Goal: Transaction & Acquisition: Purchase product/service

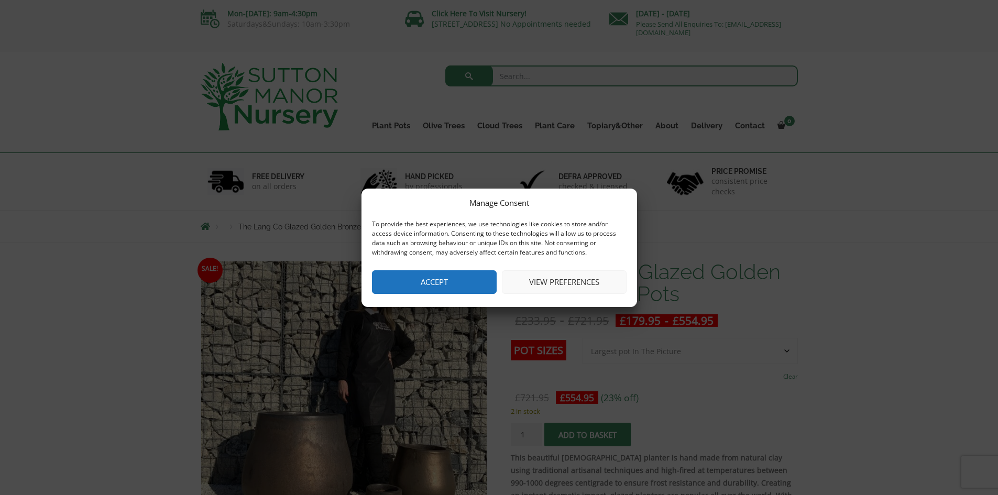
click at [455, 290] on button "Accept" at bounding box center [434, 282] width 125 height 24
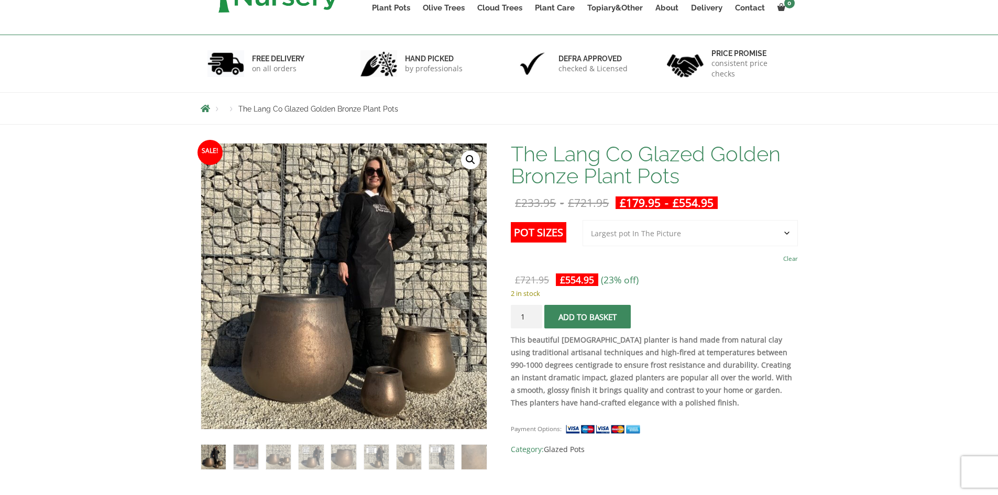
scroll to position [262, 0]
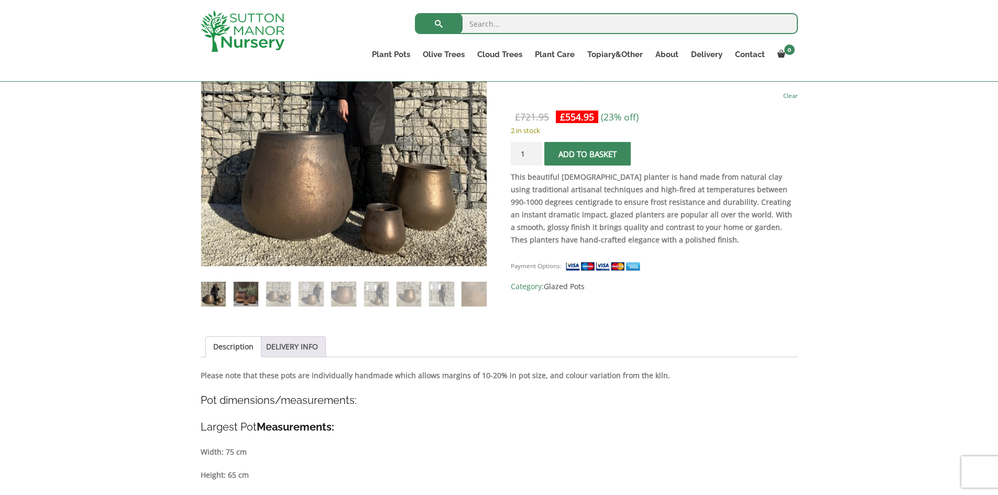
click at [241, 299] on img at bounding box center [246, 294] width 25 height 25
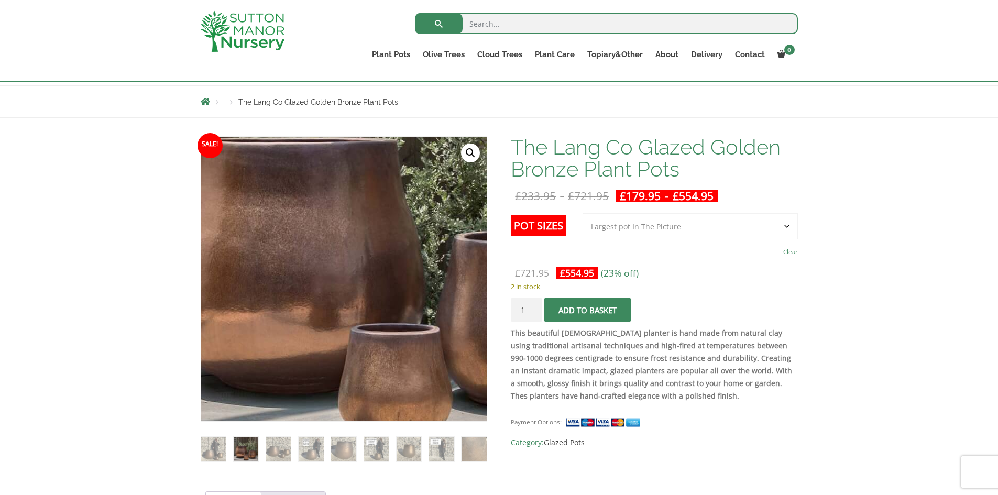
scroll to position [105, 0]
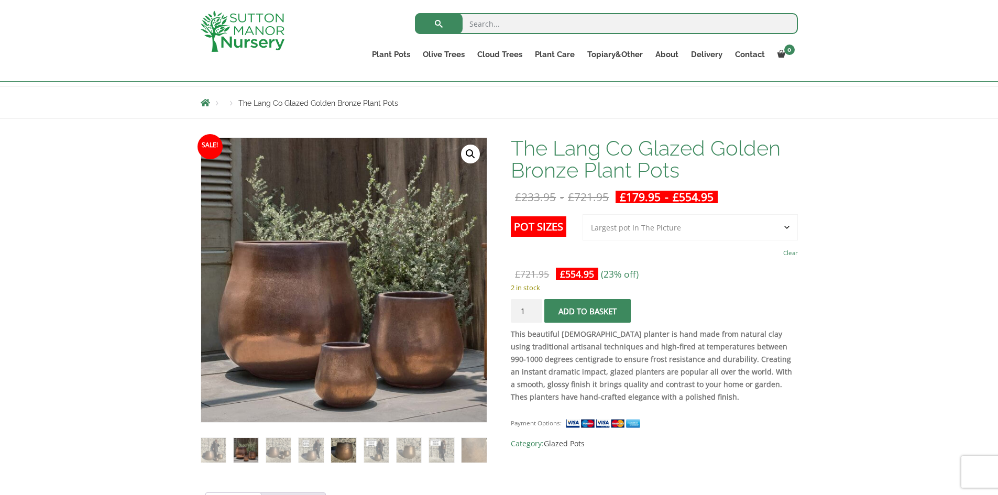
click at [335, 442] on img at bounding box center [343, 450] width 25 height 25
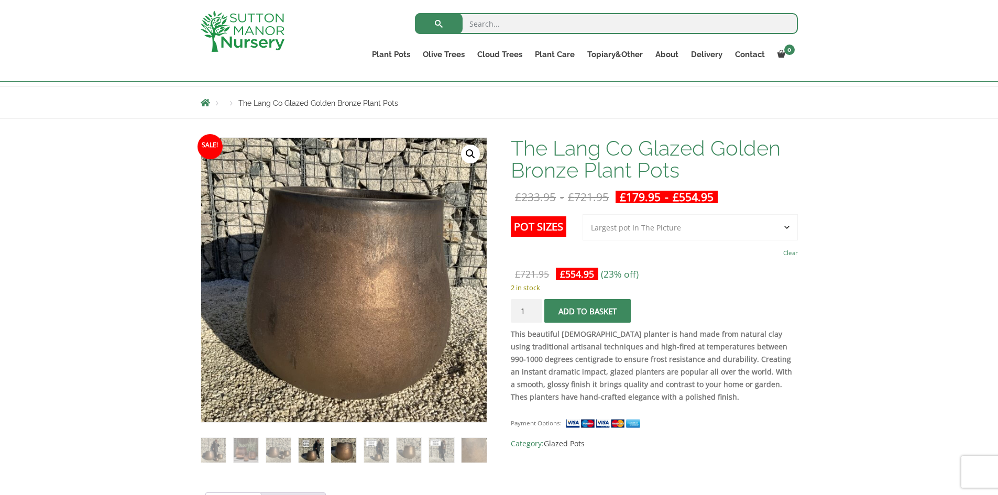
click at [315, 455] on img at bounding box center [311, 450] width 25 height 25
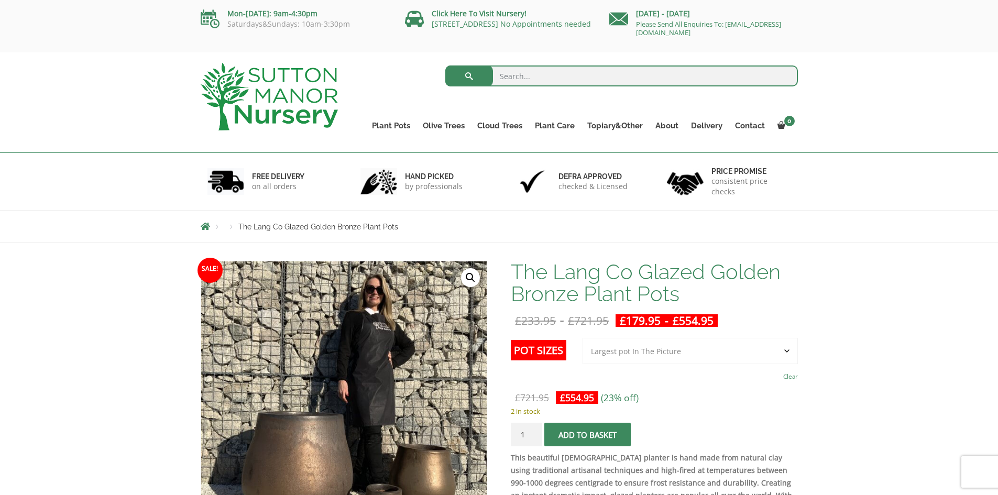
click at [595, 82] on input "search" at bounding box center [621, 75] width 353 height 21
type input "bronze plant pot"
click at [445, 65] on button "submit" at bounding box center [469, 75] width 48 height 21
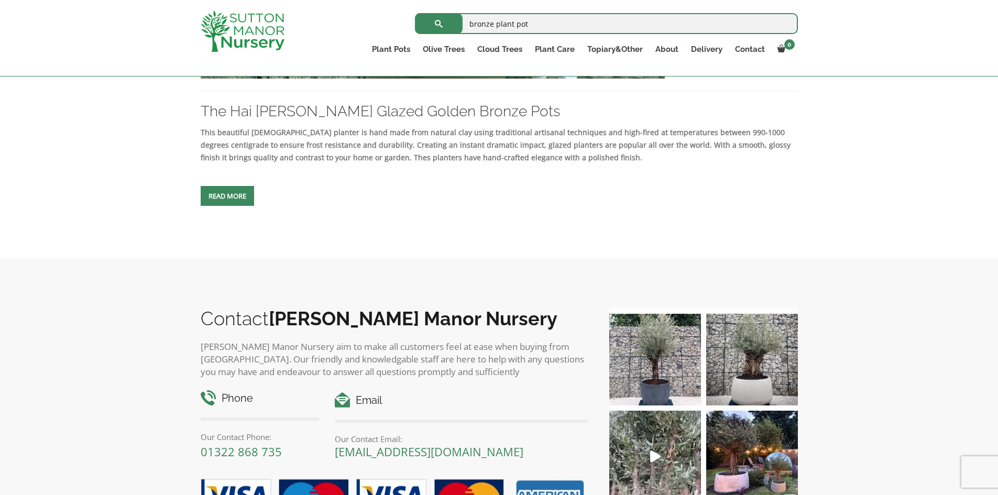
scroll to position [1403, 0]
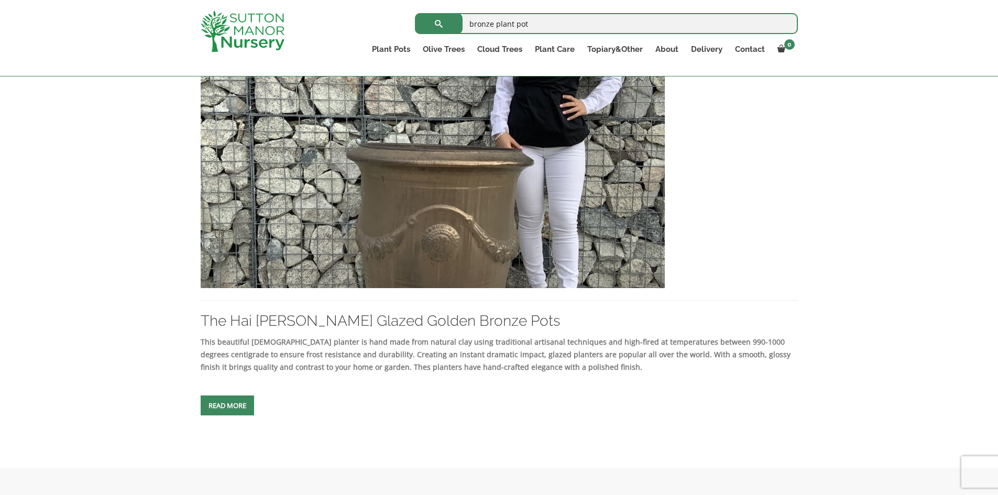
click at [227, 406] on span at bounding box center [227, 406] width 0 height 0
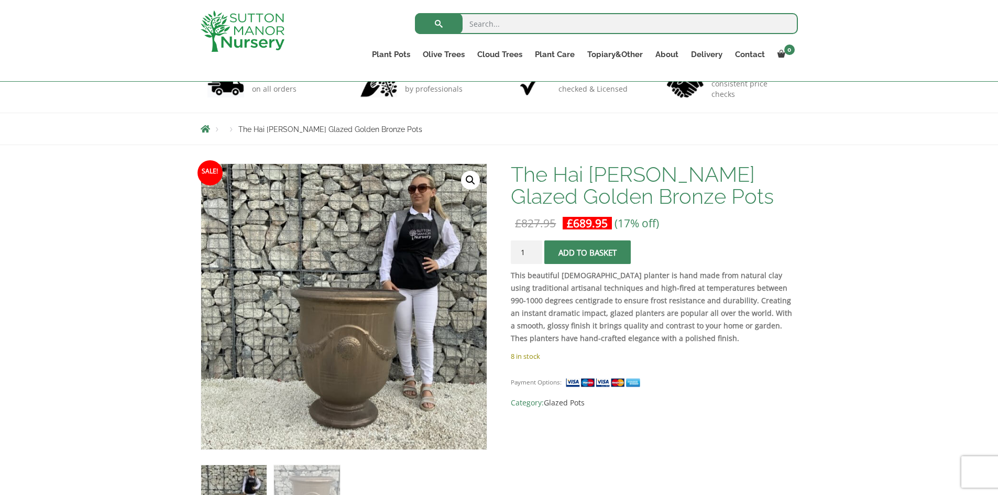
scroll to position [157, 0]
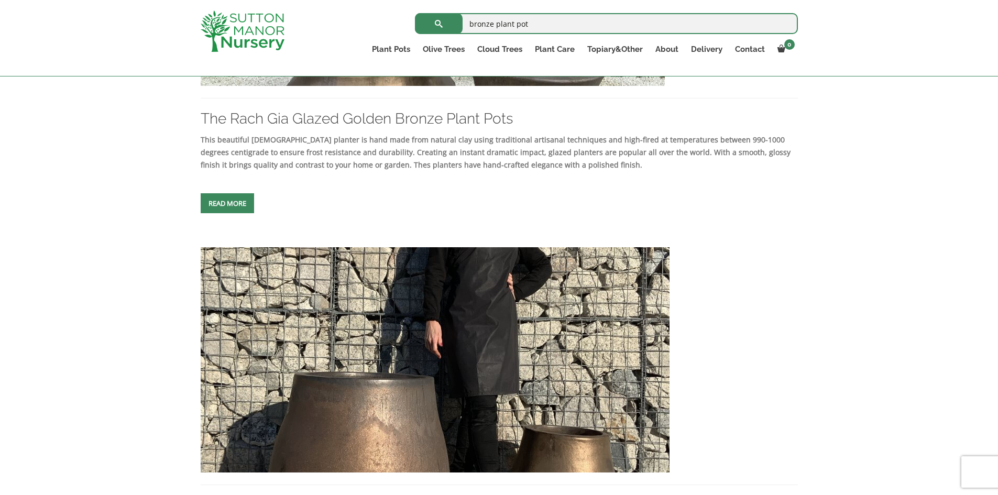
scroll to position [786, 0]
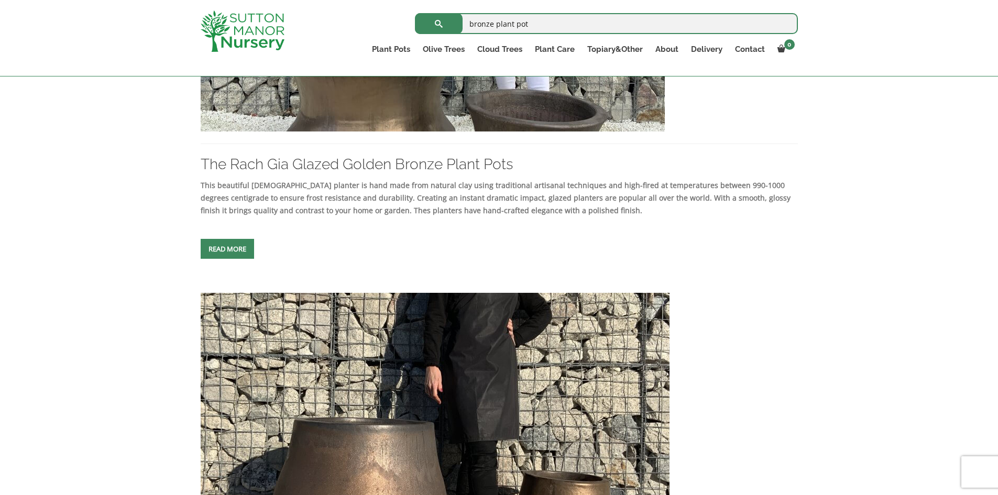
click at [357, 399] on img at bounding box center [435, 405] width 469 height 225
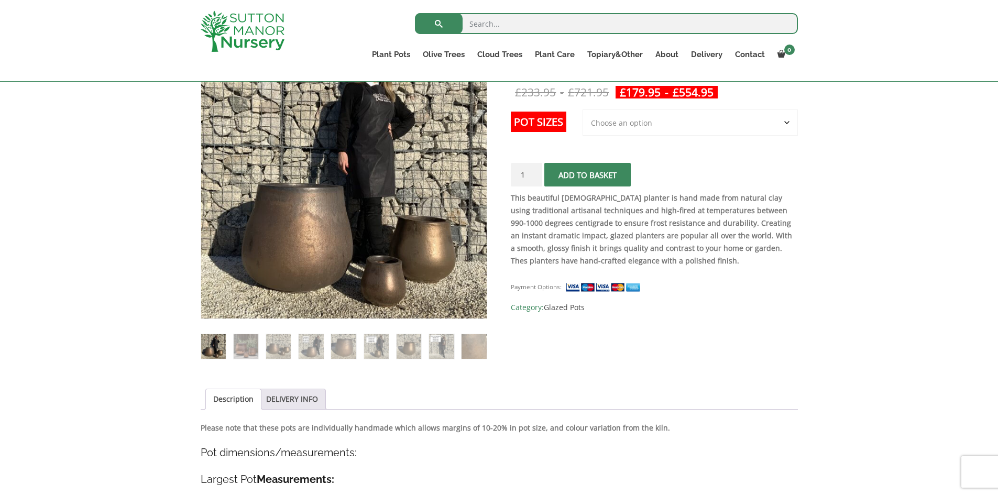
click at [689, 118] on select "Choose an option 3rd to Largest Pot In The Picture 2nd to Largest Pot In The Pi…" at bounding box center [690, 122] width 215 height 26
click at [736, 271] on div "This beautiful [DEMOGRAPHIC_DATA] planter is hand made from natural clay using …" at bounding box center [654, 232] width 287 height 81
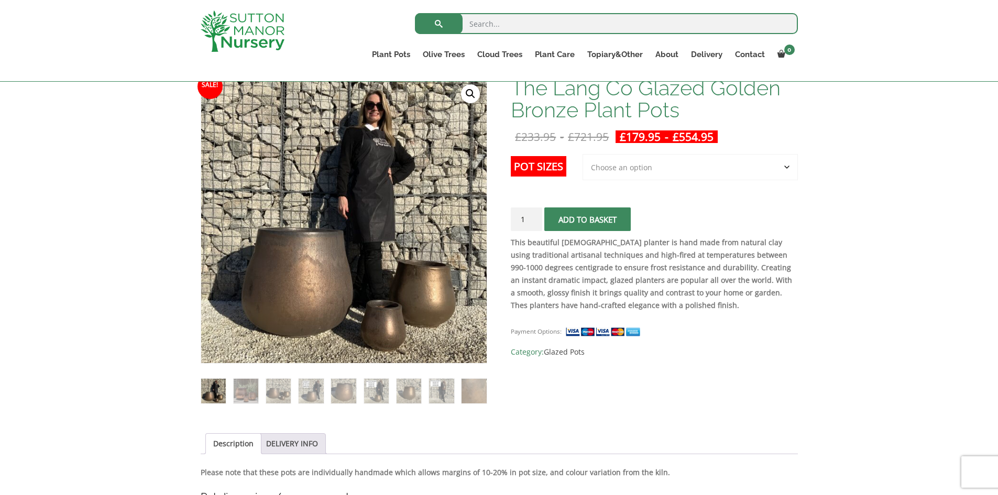
scroll to position [105, 0]
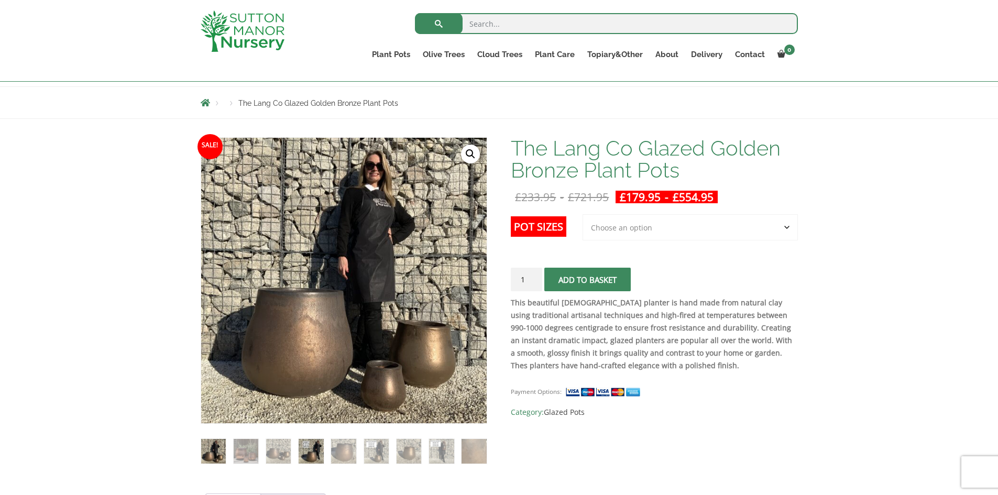
click at [304, 448] on img at bounding box center [311, 451] width 25 height 25
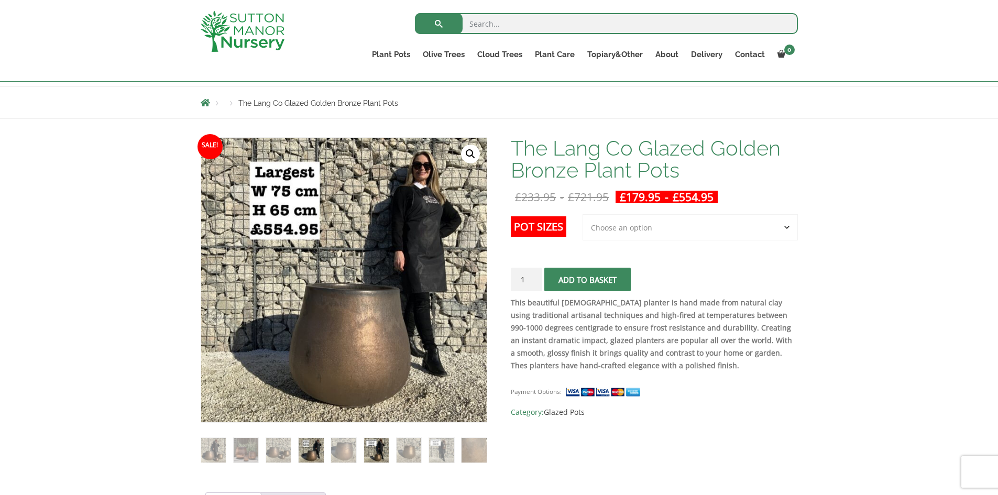
click at [378, 450] on img at bounding box center [376, 450] width 25 height 25
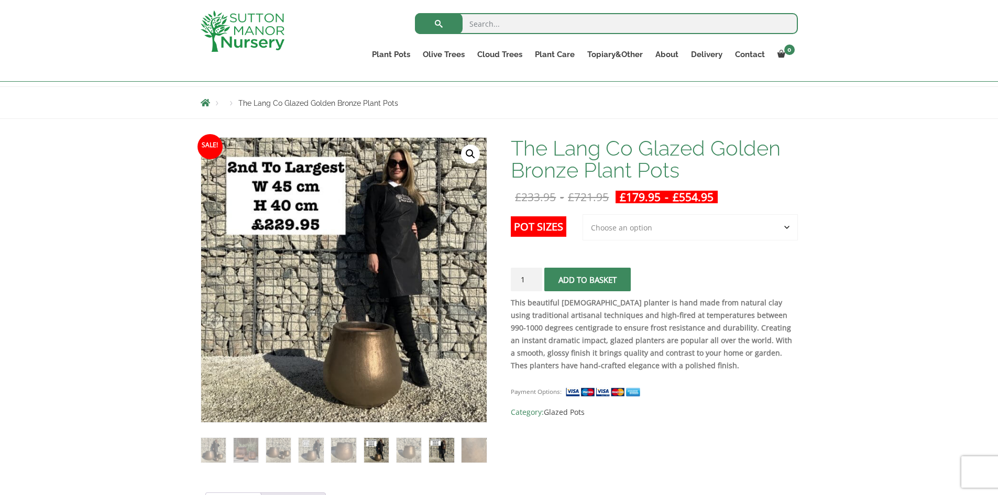
click at [430, 454] on img at bounding box center [441, 450] width 25 height 25
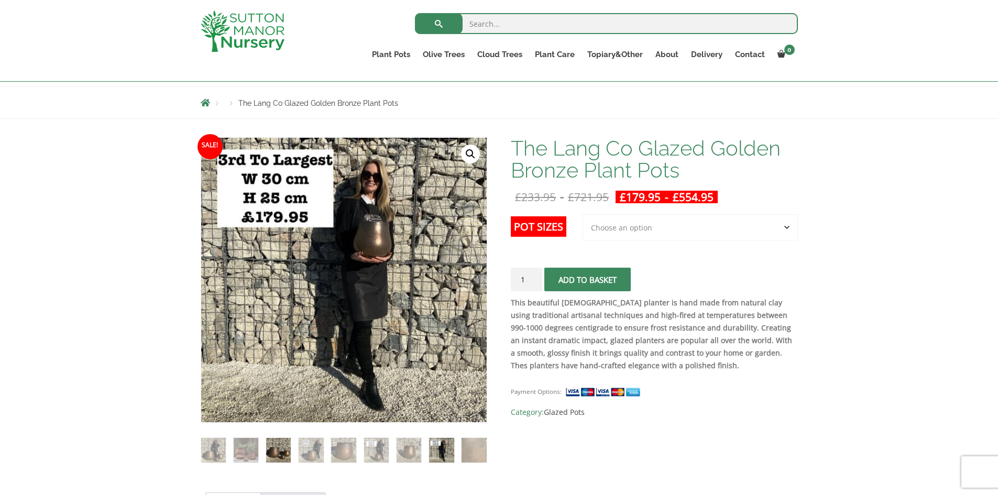
click at [271, 448] on img at bounding box center [278, 450] width 25 height 25
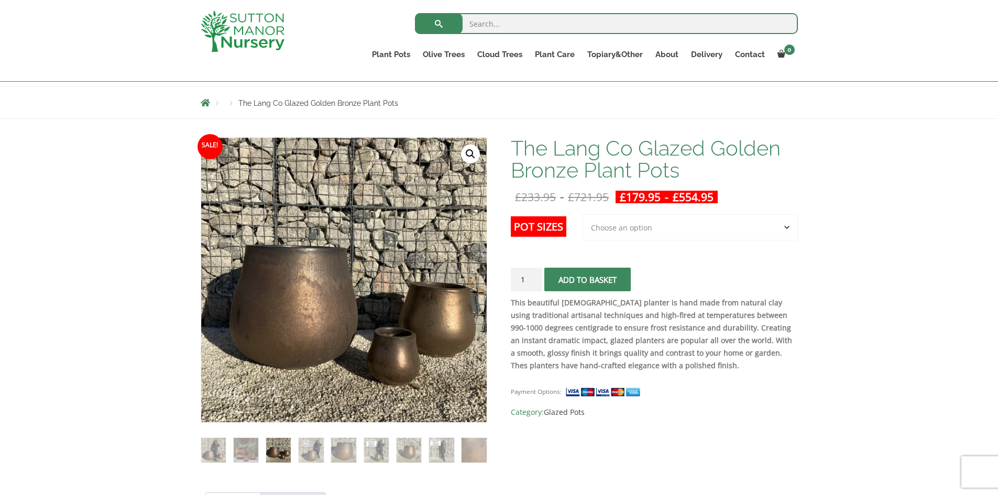
click at [618, 224] on select "Choose an option 3rd to Largest Pot In The Picture 2nd to Largest Pot In The Pi…" at bounding box center [690, 227] width 215 height 26
select select "Largest pot In The Picture"
click at [583, 214] on select "Choose an option 3rd to Largest Pot In The Picture 2nd to Largest Pot In The Pi…" at bounding box center [690, 227] width 215 height 26
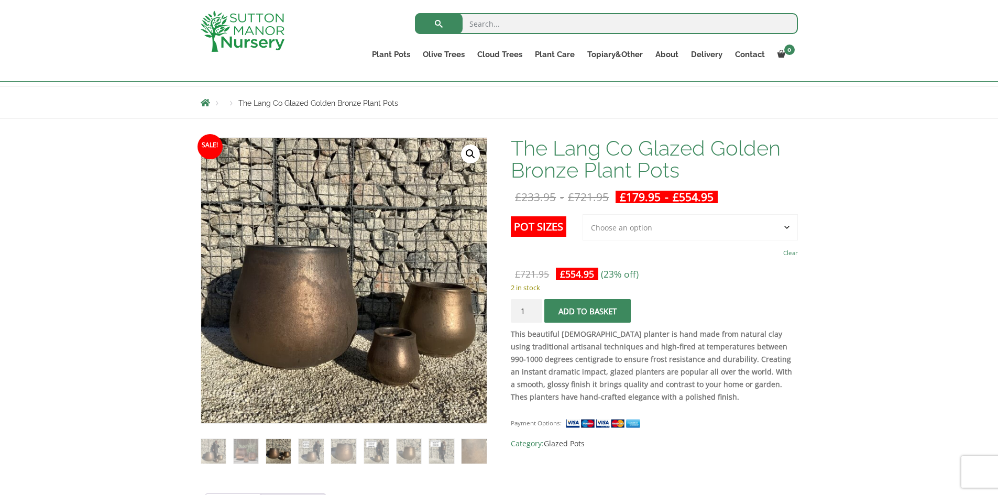
click at [660, 232] on select "Choose an option 3rd to Largest Pot In The Picture 2nd to Largest Pot In The Pi…" at bounding box center [690, 227] width 215 height 26
click at [371, 454] on img at bounding box center [376, 451] width 25 height 25
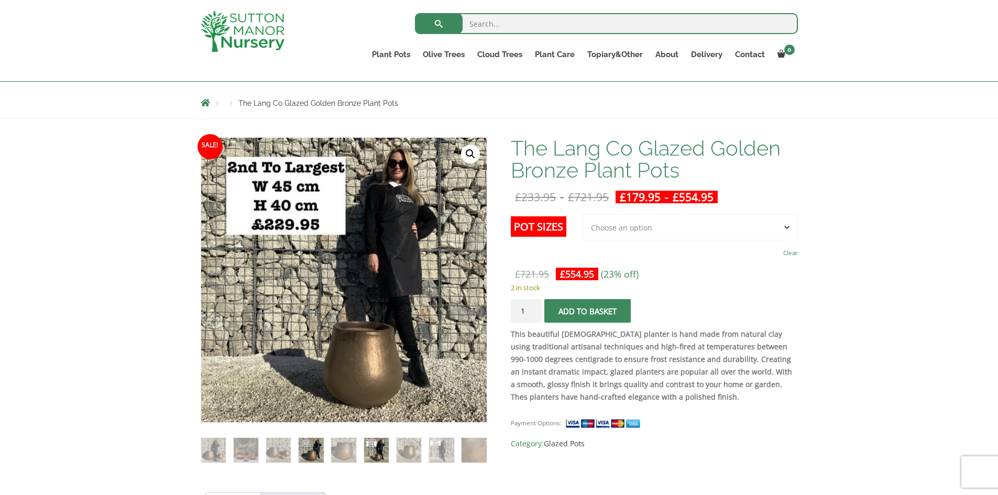
click at [314, 443] on img at bounding box center [311, 450] width 25 height 25
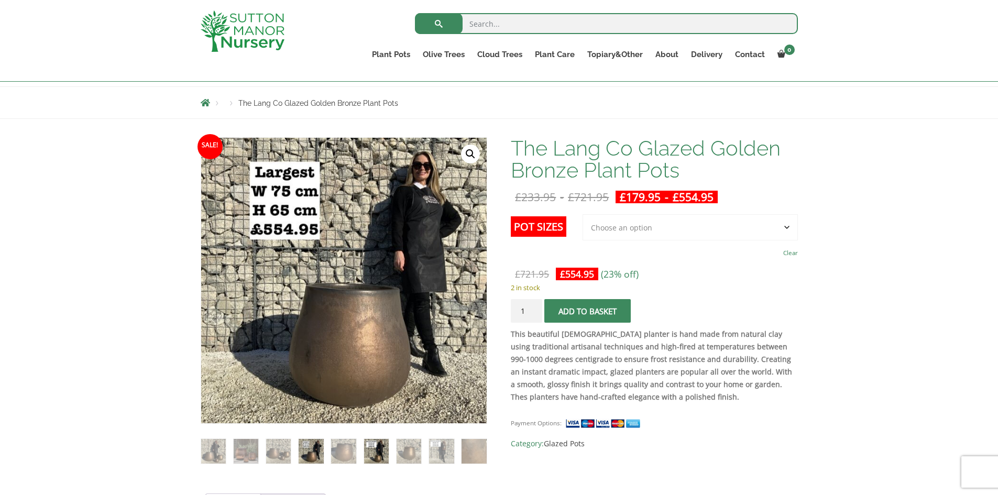
click at [370, 450] on img at bounding box center [376, 451] width 25 height 25
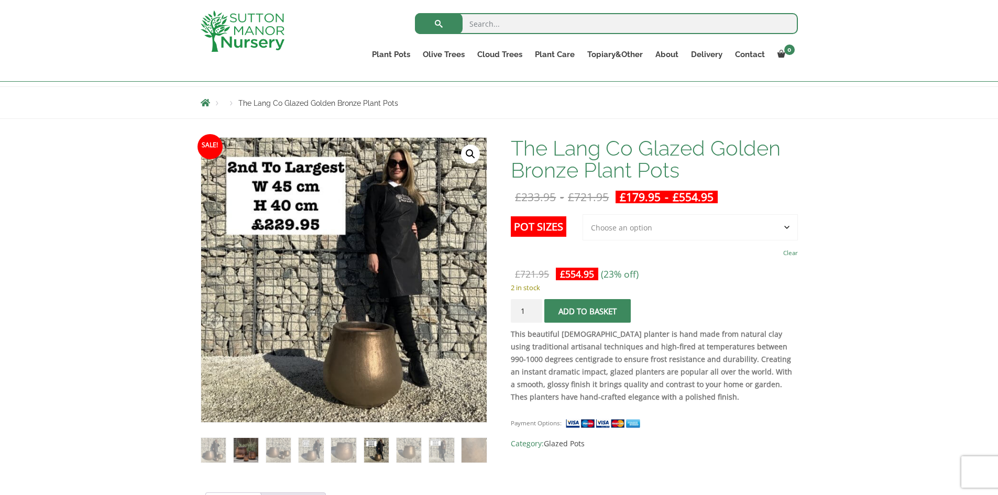
click at [238, 446] on img at bounding box center [246, 450] width 25 height 25
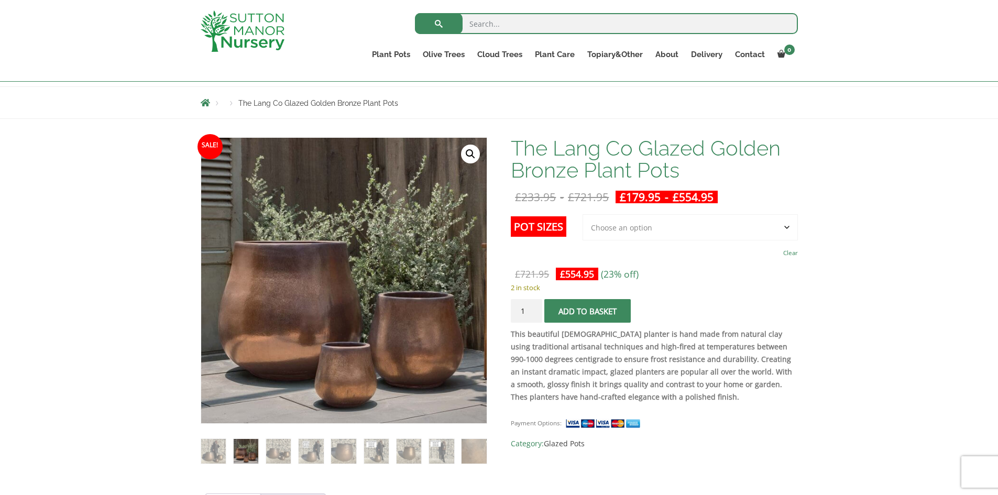
scroll to position [210, 0]
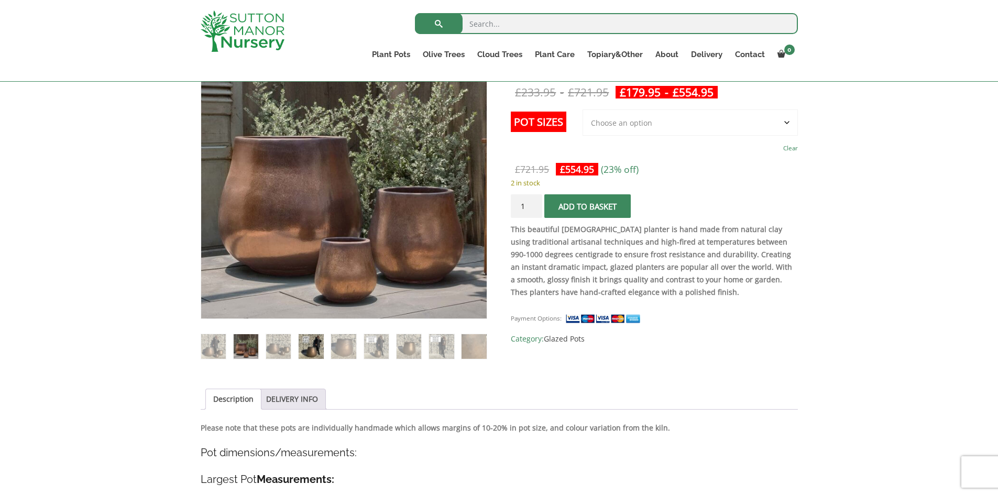
click at [319, 347] on img at bounding box center [311, 346] width 25 height 25
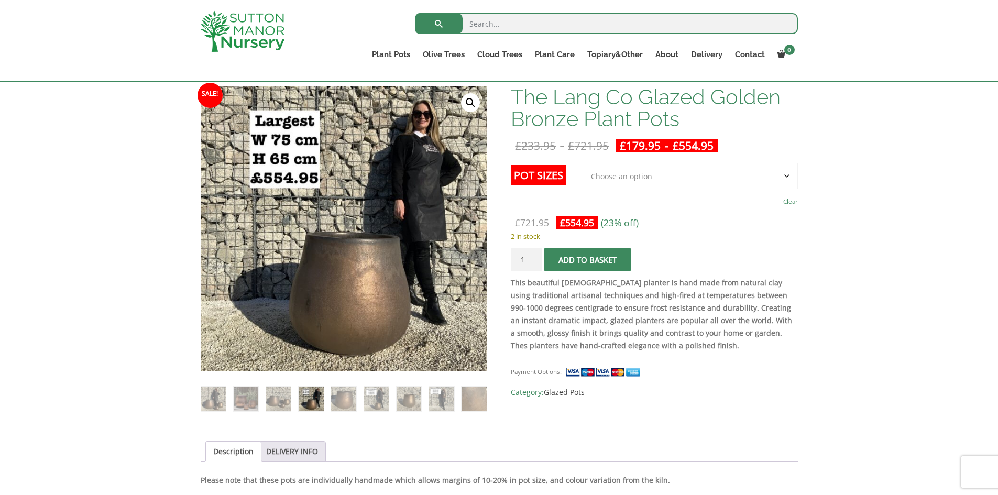
scroll to position [105, 0]
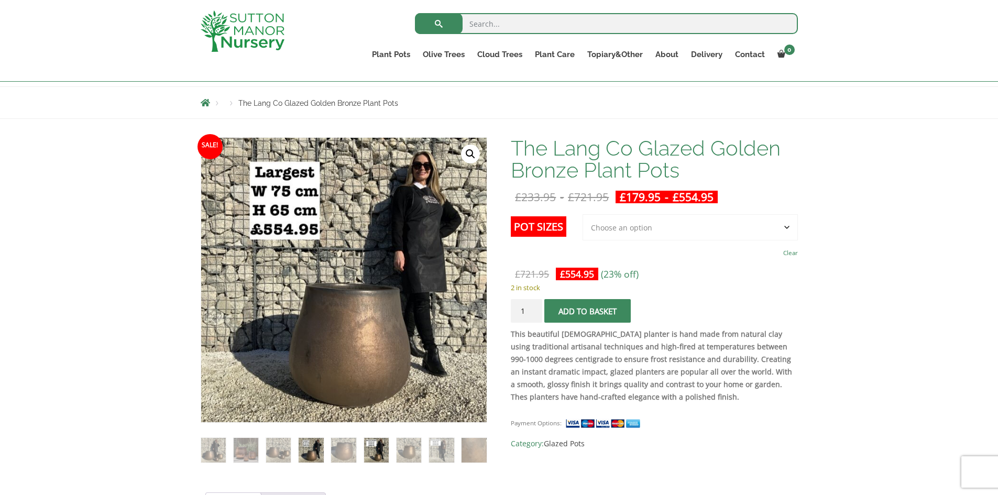
click at [370, 457] on img at bounding box center [376, 450] width 25 height 25
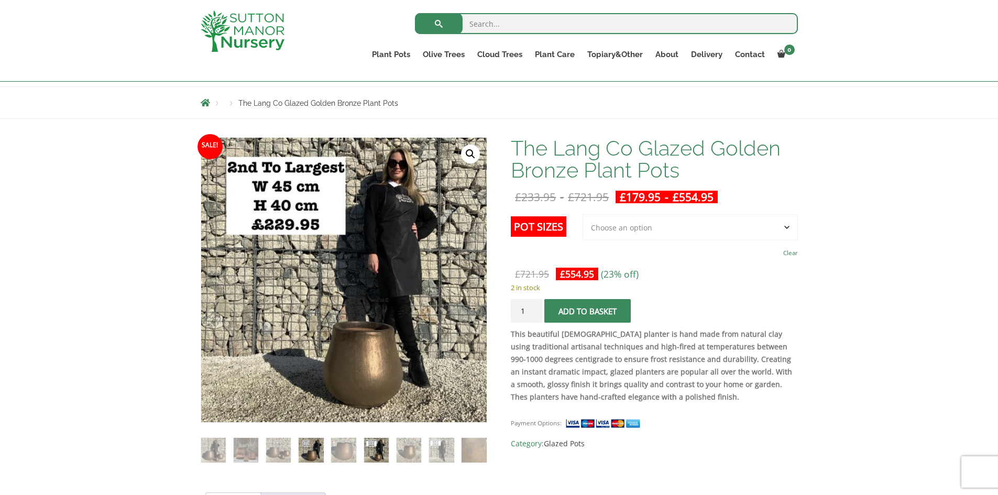
click at [311, 453] on img at bounding box center [311, 450] width 25 height 25
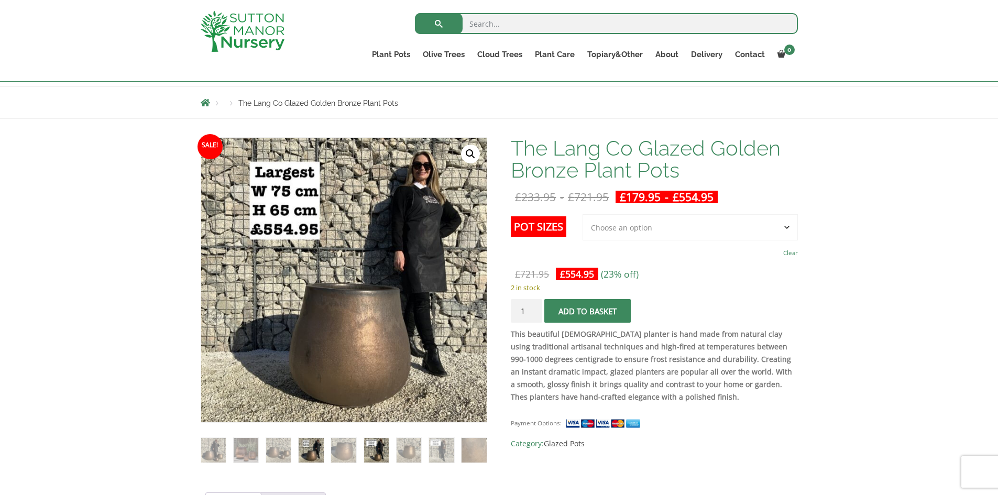
click at [382, 451] on img at bounding box center [376, 450] width 25 height 25
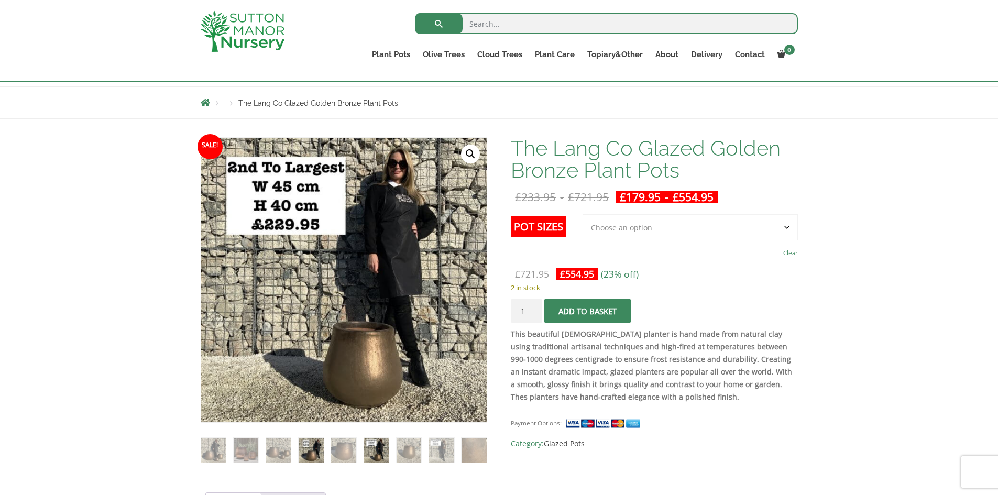
click at [312, 454] on img at bounding box center [311, 450] width 25 height 25
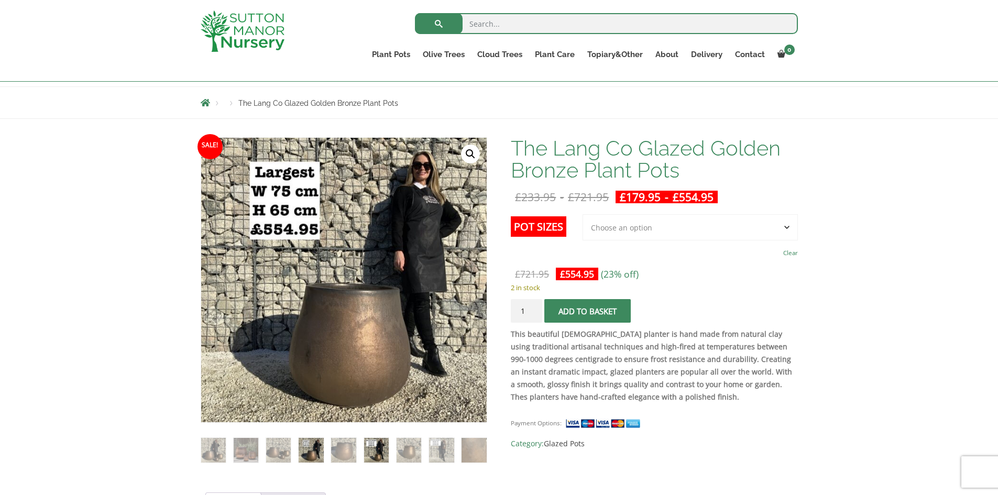
click at [380, 451] on img at bounding box center [376, 450] width 25 height 25
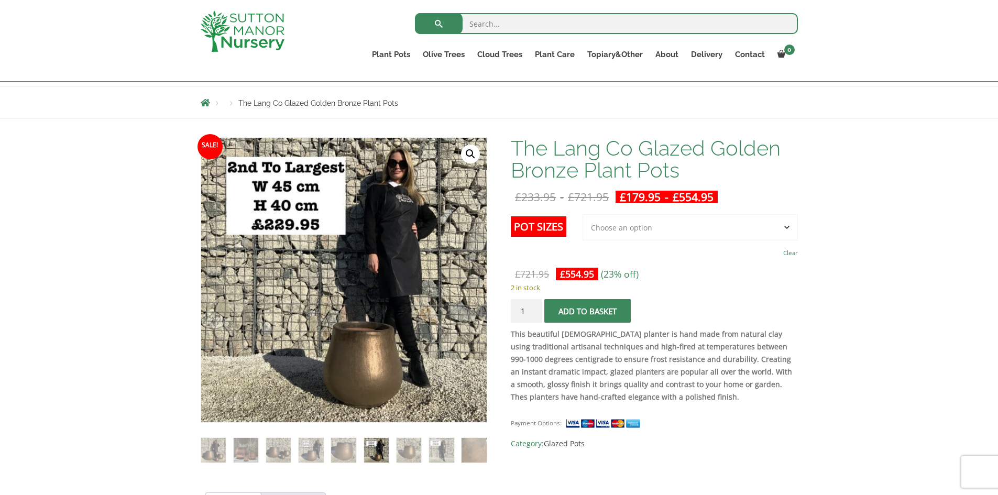
click at [494, 12] on form "Search for:" at bounding box center [606, 25] width 383 height 31
click at [492, 24] on input "search" at bounding box center [606, 23] width 383 height 21
type input "bronze plant pot"
click at [415, 13] on button "submit" at bounding box center [439, 23] width 48 height 21
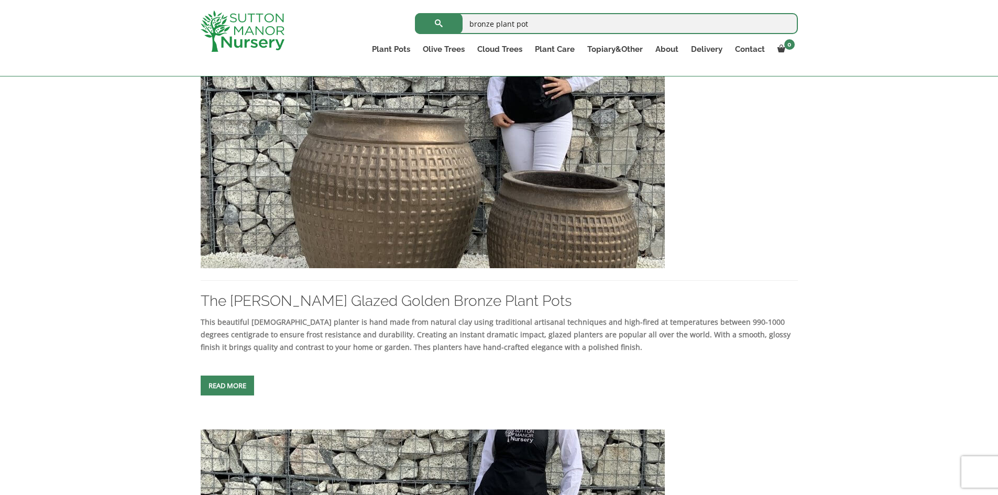
scroll to position [262, 0]
click at [523, 200] on img at bounding box center [433, 155] width 464 height 225
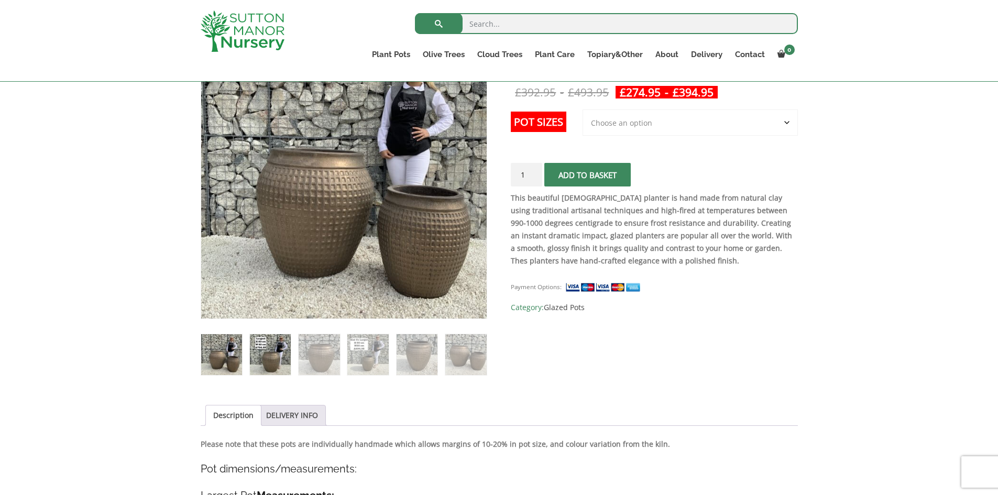
click at [277, 347] on img at bounding box center [270, 354] width 41 height 41
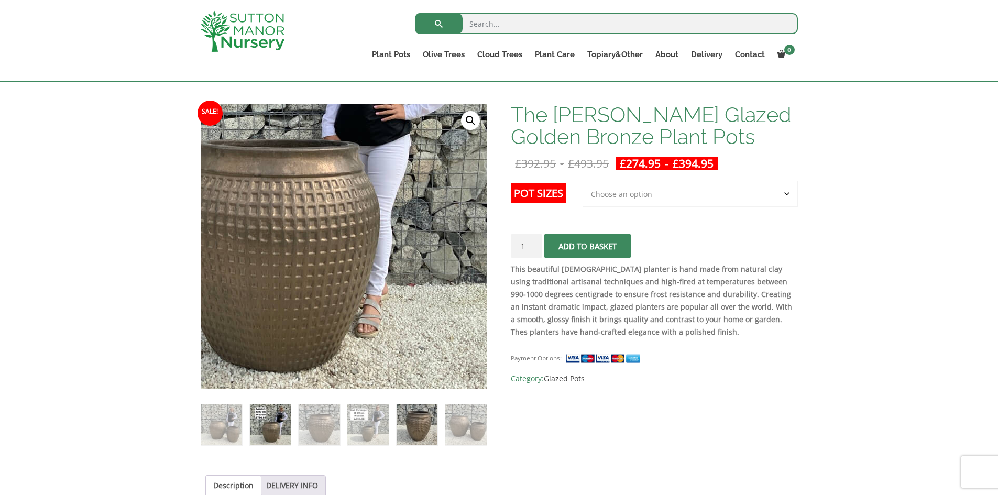
scroll to position [157, 0]
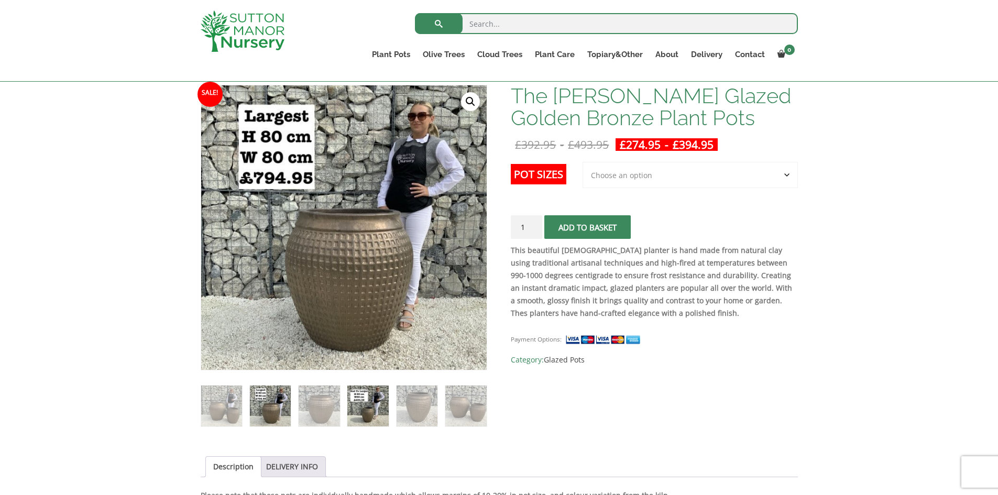
click at [366, 409] on img at bounding box center [367, 406] width 41 height 41
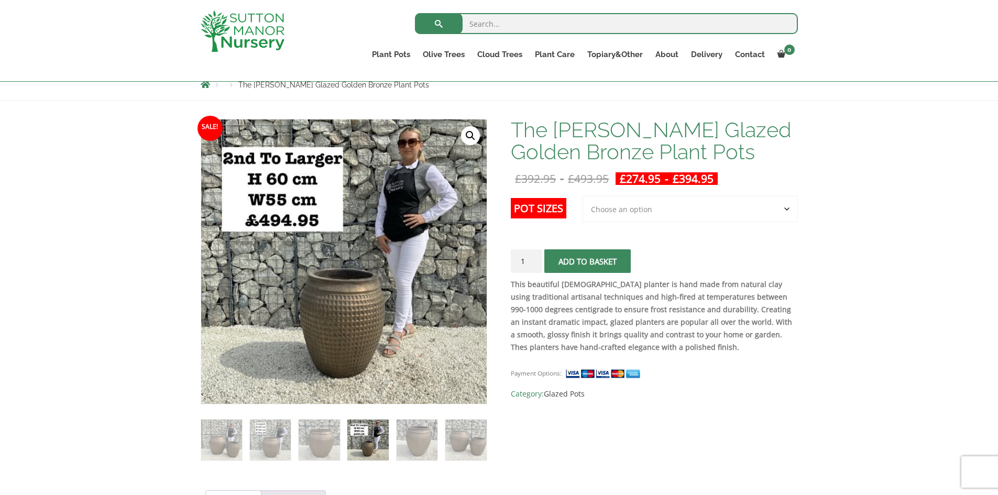
scroll to position [105, 0]
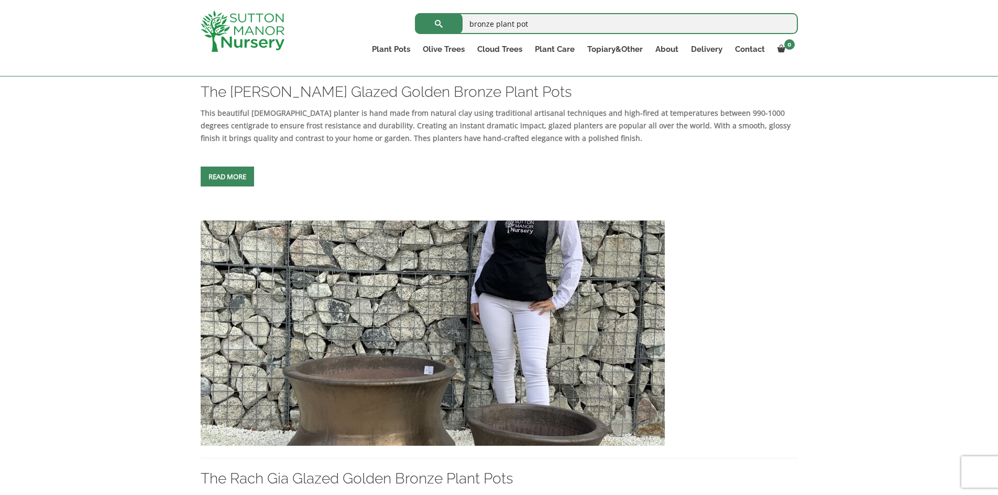
scroll to position [576, 0]
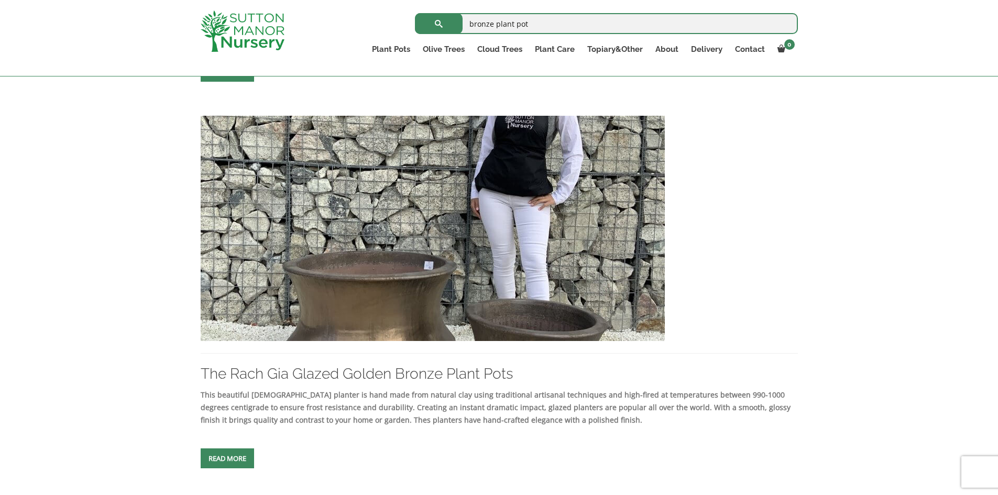
click at [479, 294] on img at bounding box center [433, 228] width 464 height 225
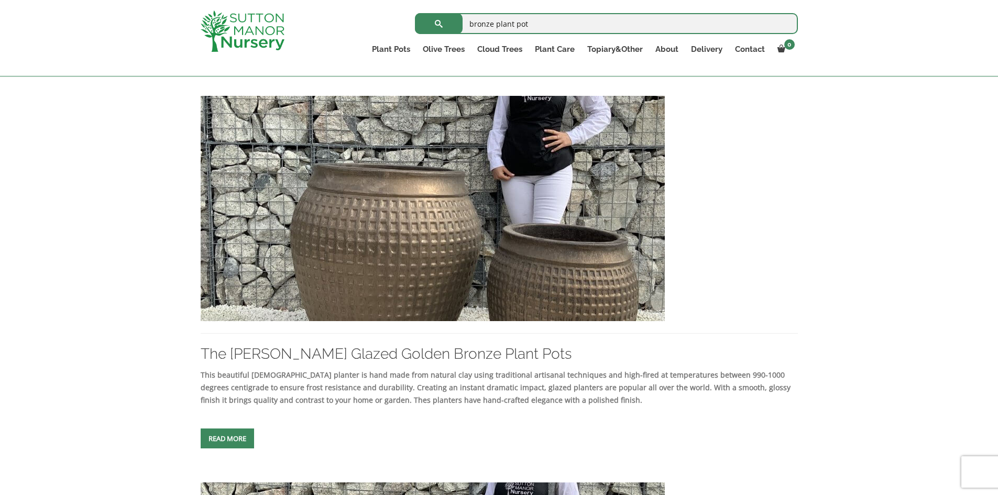
scroll to position [157, 0]
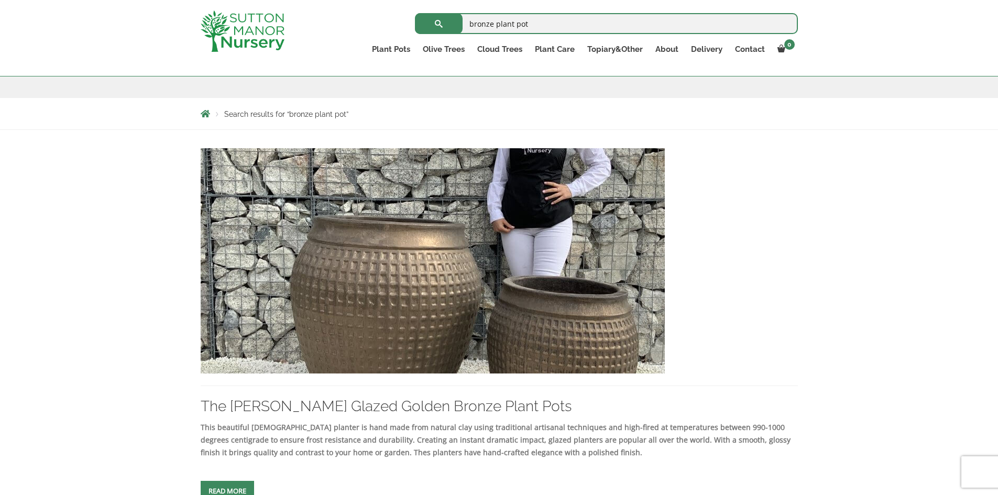
click at [485, 254] on img at bounding box center [433, 260] width 464 height 225
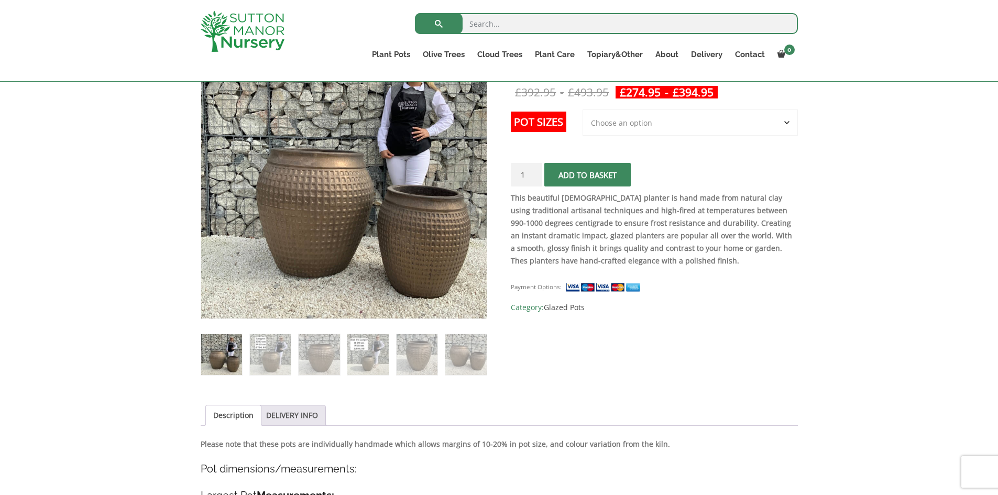
scroll to position [105, 0]
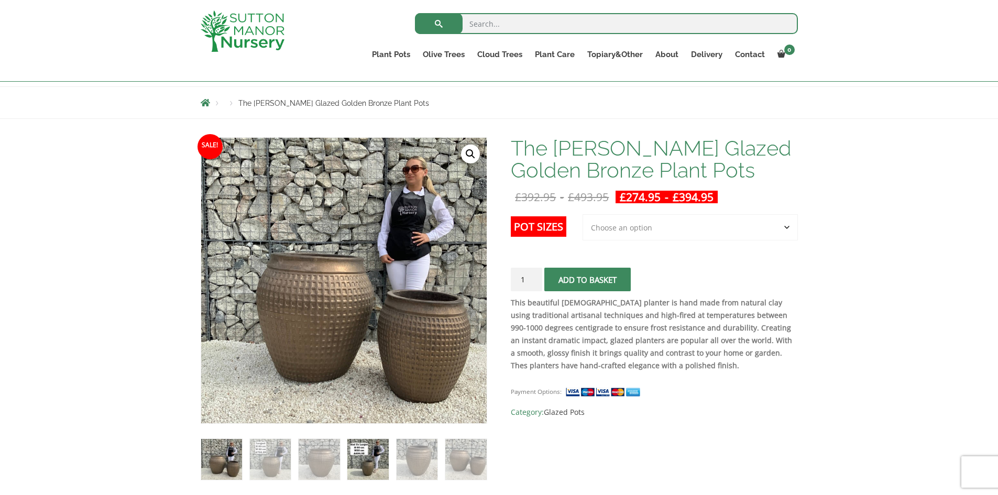
click at [368, 456] on img at bounding box center [367, 459] width 41 height 41
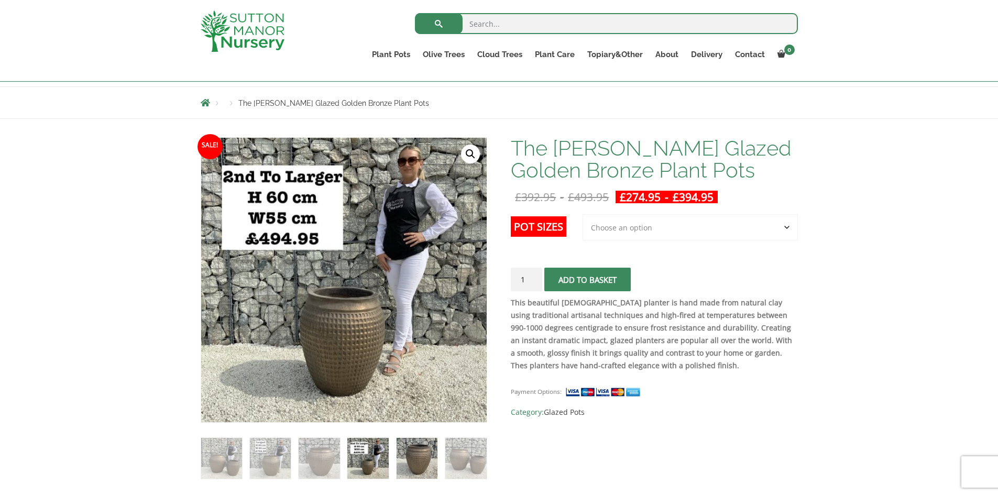
click at [420, 460] on img at bounding box center [417, 458] width 41 height 41
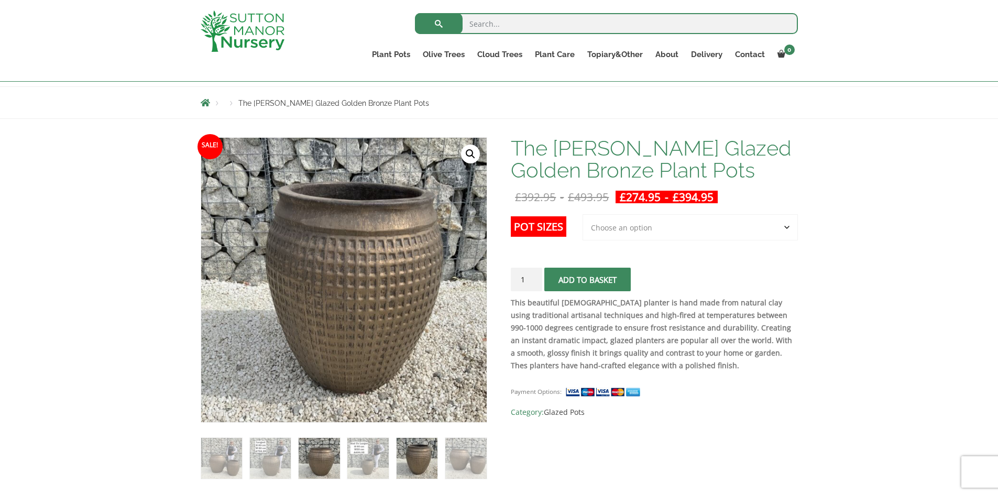
click at [315, 459] on img at bounding box center [319, 458] width 41 height 41
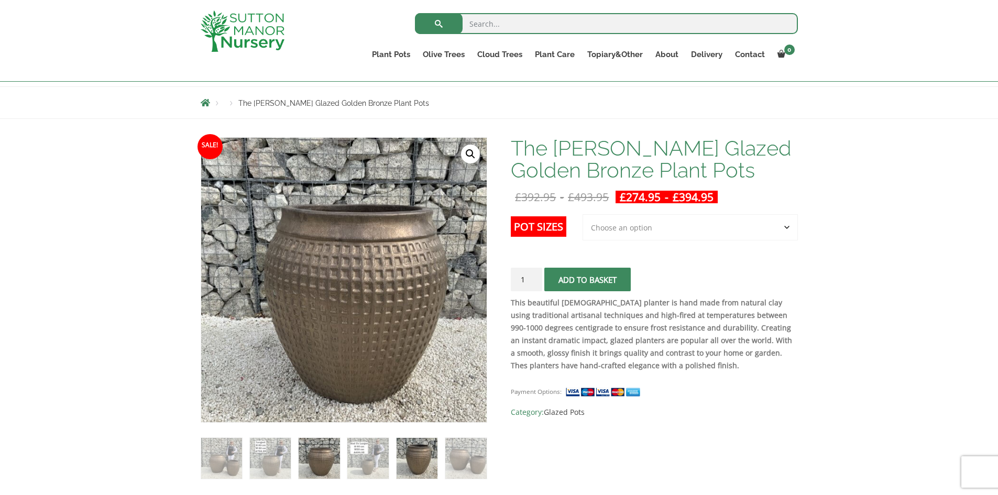
click at [407, 456] on img at bounding box center [417, 458] width 41 height 41
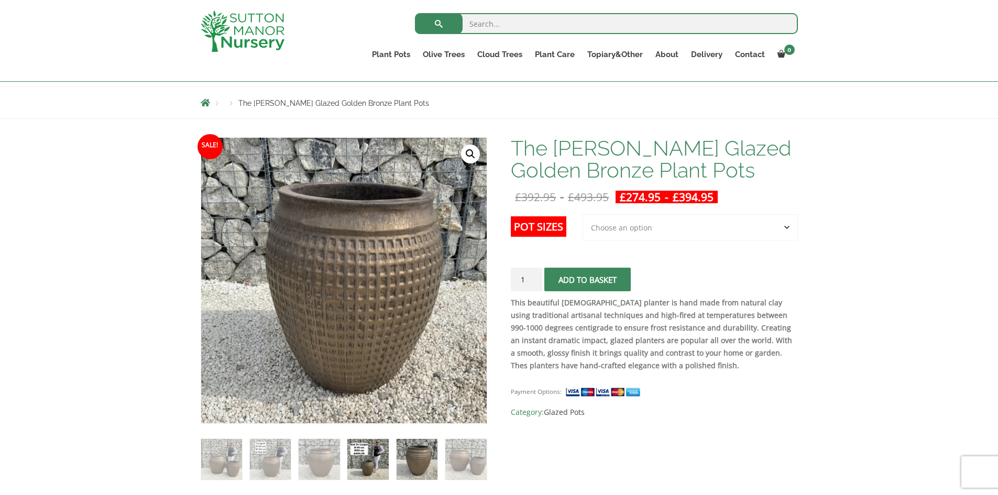
click at [369, 465] on img at bounding box center [367, 459] width 41 height 41
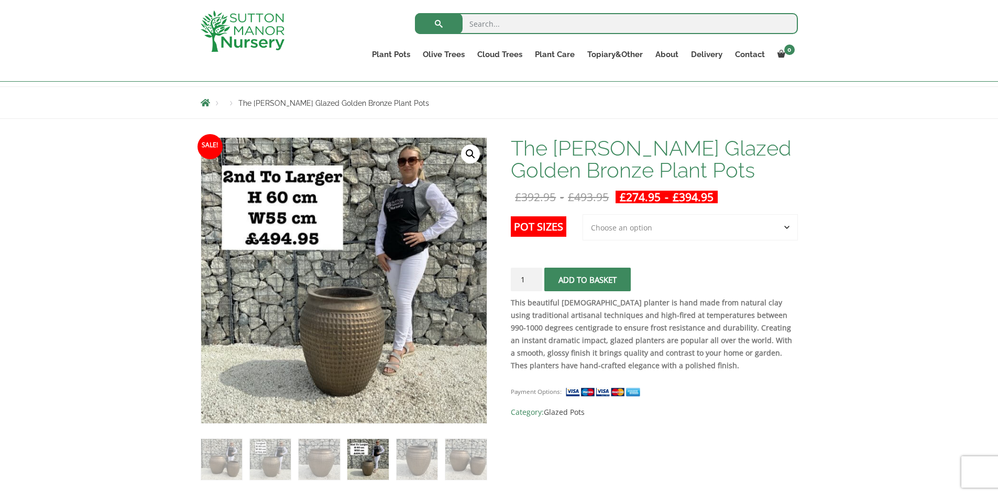
click at [768, 228] on select "Choose an option 2nd to Largest Pot In The Picture Largest pot In The Picture" at bounding box center [690, 227] width 215 height 26
click at [583, 214] on select "Choose an option 2nd to Largest Pot In The Picture Largest pot In The Picture" at bounding box center [690, 227] width 215 height 26
select select "2nd to Largest Pot In The Picture"
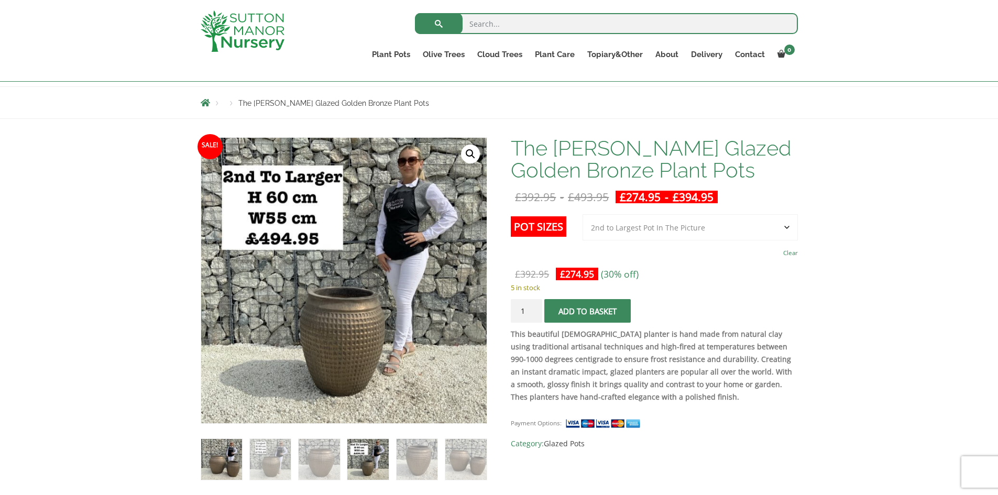
click at [235, 466] on img at bounding box center [221, 459] width 41 height 41
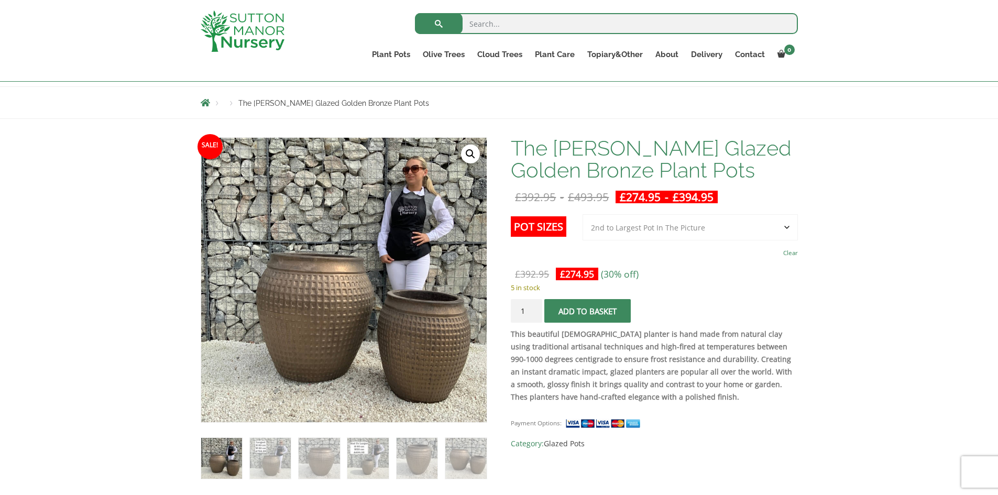
click at [588, 311] on span "submit" at bounding box center [588, 311] width 0 height 0
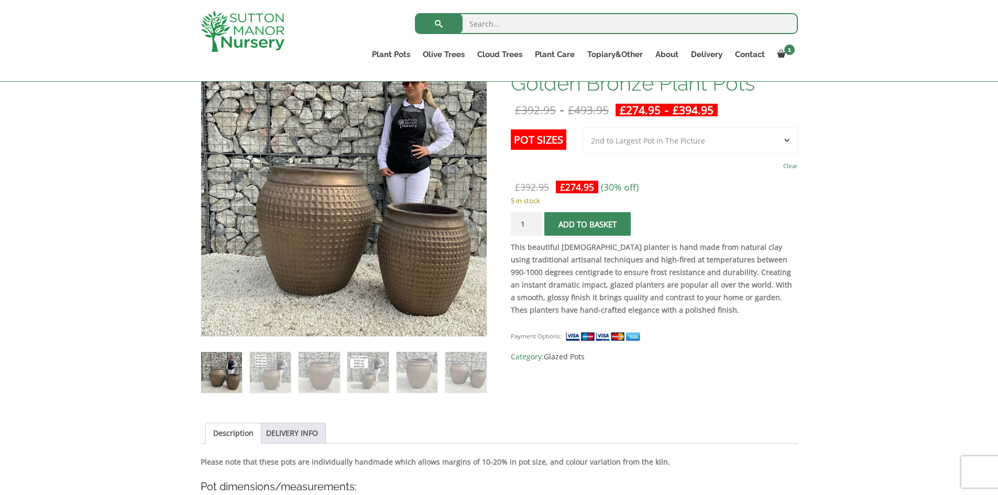
scroll to position [105, 0]
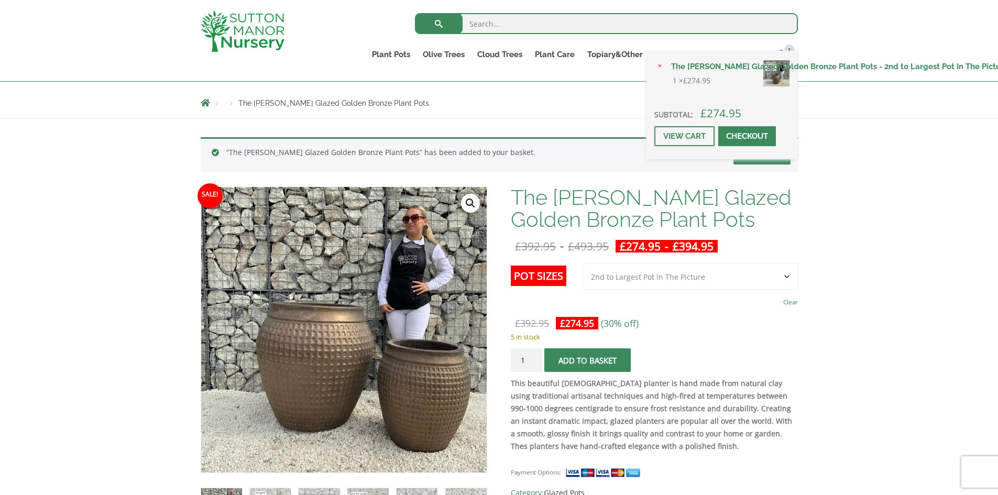
click at [747, 136] on span at bounding box center [747, 136] width 0 height 0
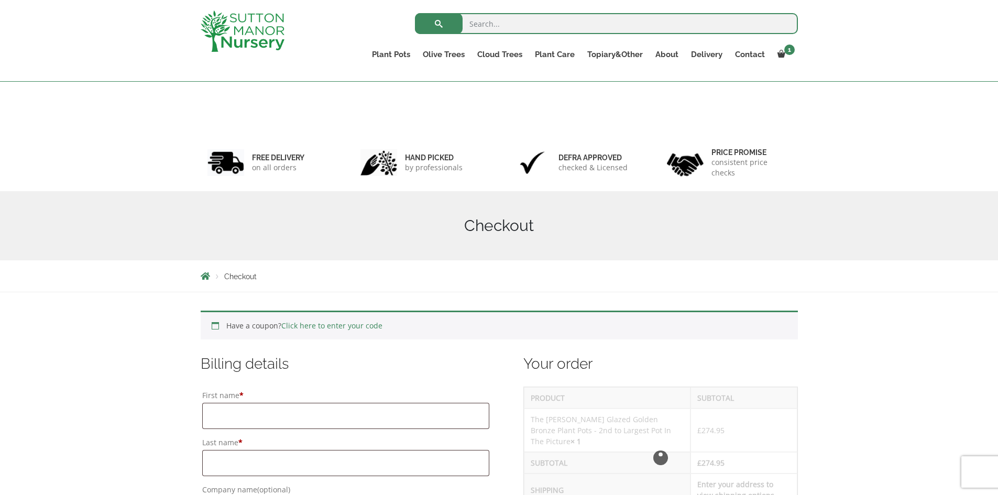
scroll to position [210, 0]
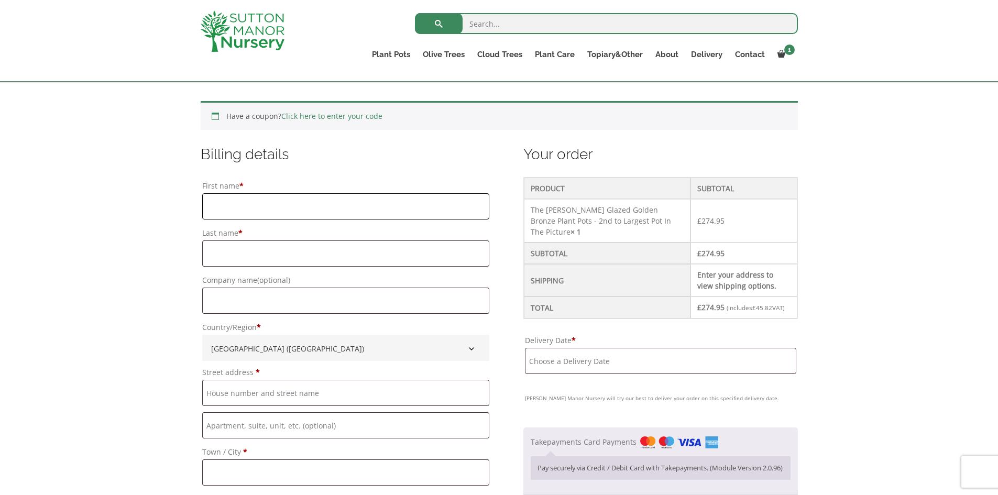
click at [239, 200] on input "First name *" at bounding box center [346, 206] width 288 height 26
type input "Chand"
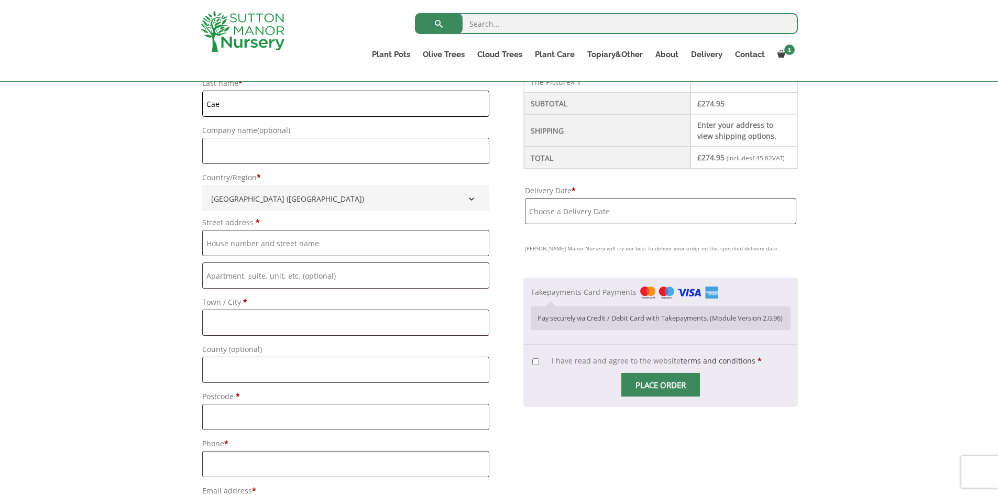
scroll to position [367, 0]
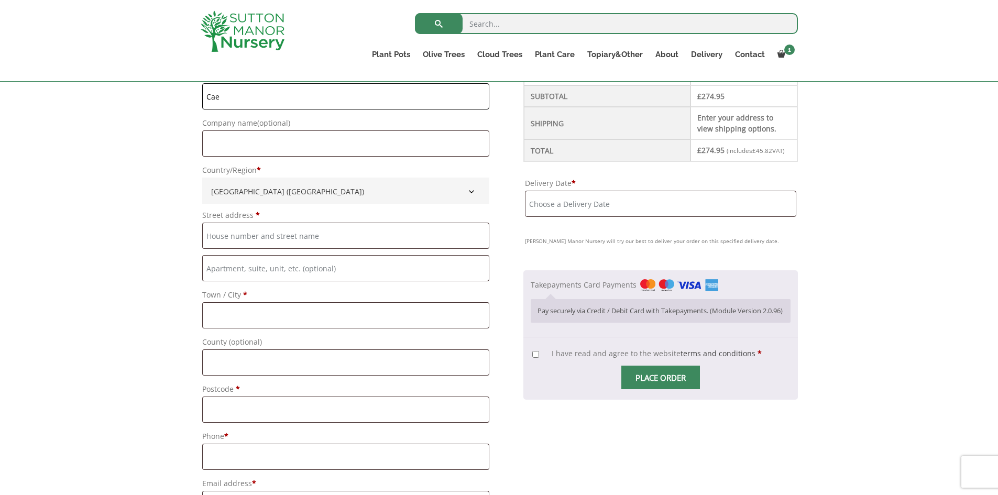
type input "Cae"
click at [279, 233] on input "Street address *" at bounding box center [346, 236] width 288 height 26
type input "Twilight Trees"
click at [264, 267] on input "Flat, suite, unit, etc. (optional)" at bounding box center [346, 268] width 288 height 26
paste input "Unit 7 & 8 Manor Farm, Winchester SO21 1HR"
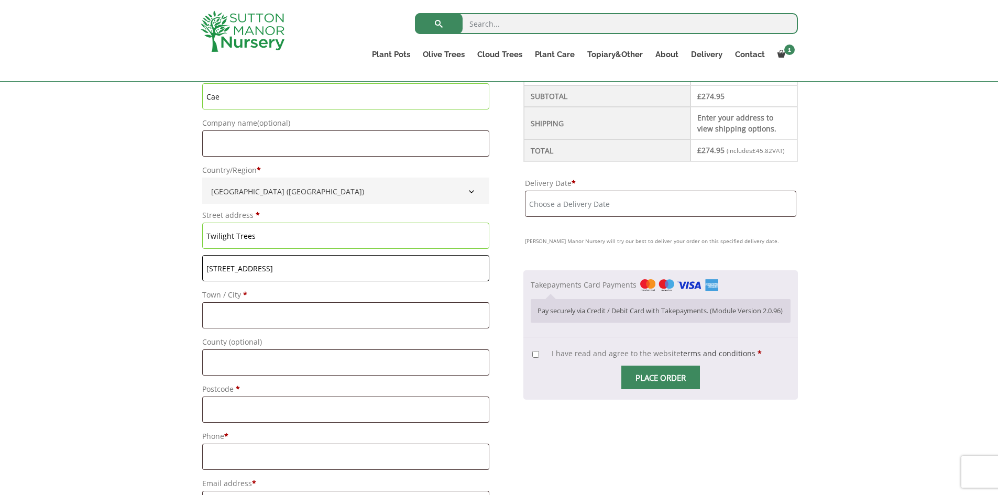
click at [311, 270] on input "Unit 7 & 8 Manor Farm, Winchester SO21 1HR" at bounding box center [346, 268] width 288 height 26
type input "Unit 7 & 8 Manor Farm, SO21 1HR"
click at [272, 315] on input "Town / City *" at bounding box center [346, 315] width 288 height 26
paste input "Winchester"
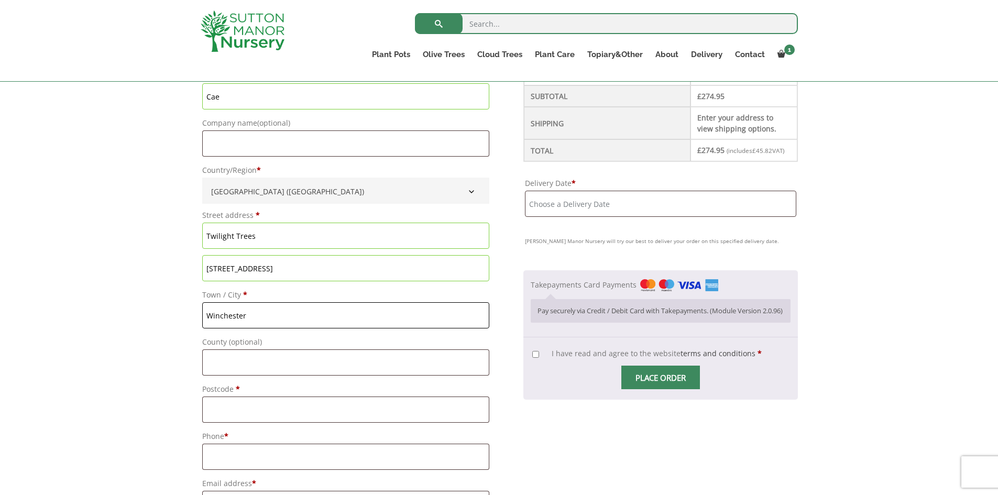
type input "Winchester"
drag, startPoint x: 332, startPoint y: 266, endPoint x: 290, endPoint y: 273, distance: 42.5
click at [290, 273] on input "Unit 7 & 8 Manor Farm, SO21 1HR" at bounding box center [346, 268] width 288 height 26
click at [240, 402] on input "Postcode *" at bounding box center [346, 410] width 288 height 26
paste input "SO21 1HR"
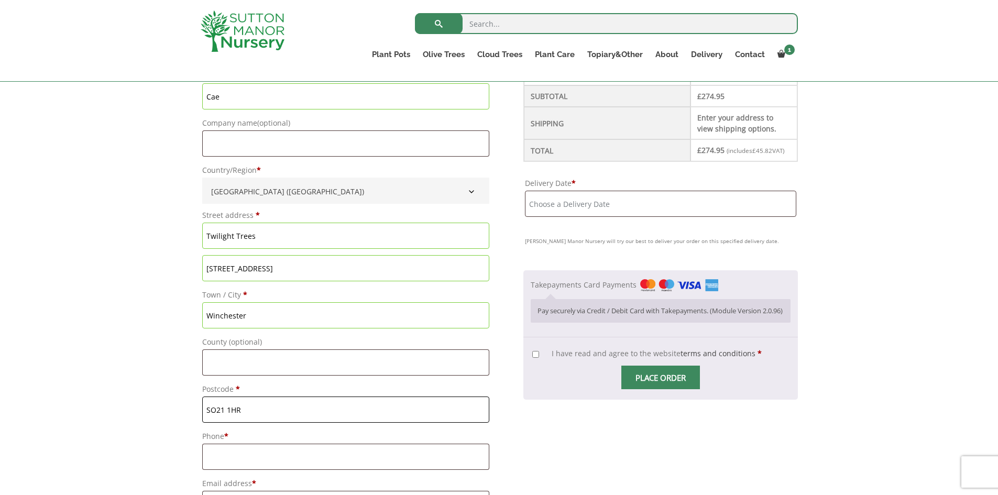
type input "SO21 1HR"
click at [164, 376] on div "Have a coupon? Click here to enter your code Apply coupon Billing details First…" at bounding box center [499, 486] width 998 height 1120
drag, startPoint x: 336, startPoint y: 271, endPoint x: 289, endPoint y: 269, distance: 47.2
click at [289, 269] on input "Unit 7 & 8 Manor Farm, SO21 1HR" at bounding box center [346, 268] width 288 height 26
type input "Unit 7 & 8 Manor Farm,"
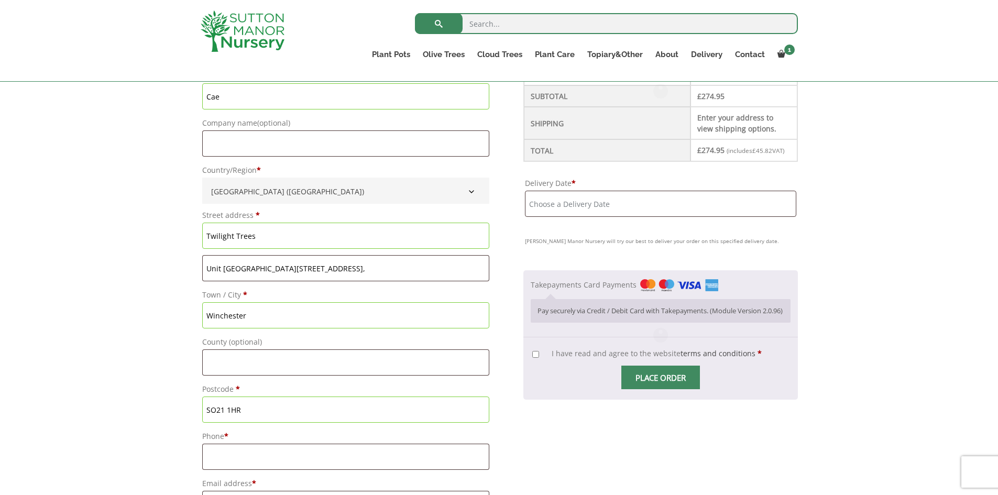
click at [38, 312] on div "Have a coupon? Click here to enter your code Apply coupon Billing details First…" at bounding box center [499, 486] width 998 height 1120
click at [272, 454] on input "Phone *" at bounding box center [346, 457] width 288 height 26
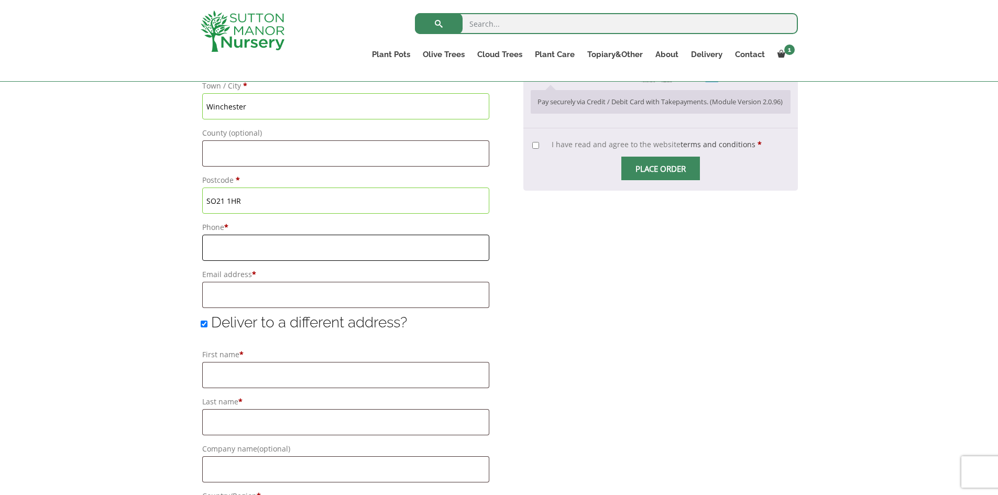
scroll to position [576, 0]
type input "07483240635"
click at [257, 297] on input "Email address *" at bounding box center [346, 294] width 288 height 26
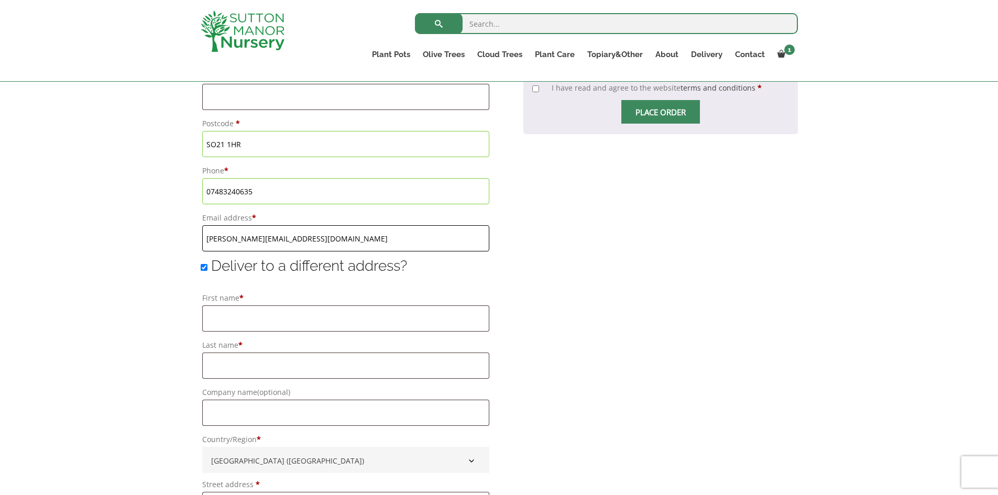
scroll to position [681, 0]
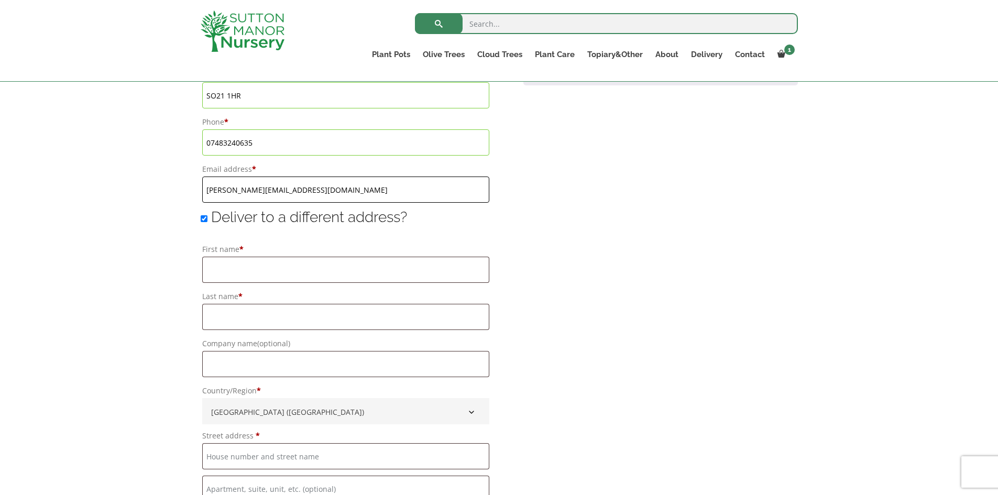
type input "chandler@twilight-trees.com"
click at [238, 224] on span "Deliver to a different address?" at bounding box center [309, 217] width 196 height 17
click at [207, 222] on input "Deliver to a different address?" at bounding box center [204, 218] width 7 height 7
checkbox input "false"
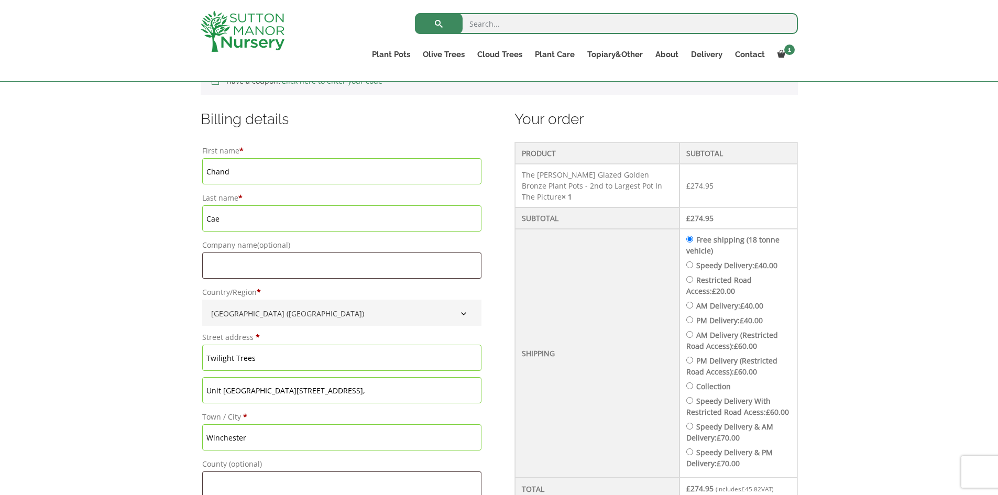
scroll to position [419, 0]
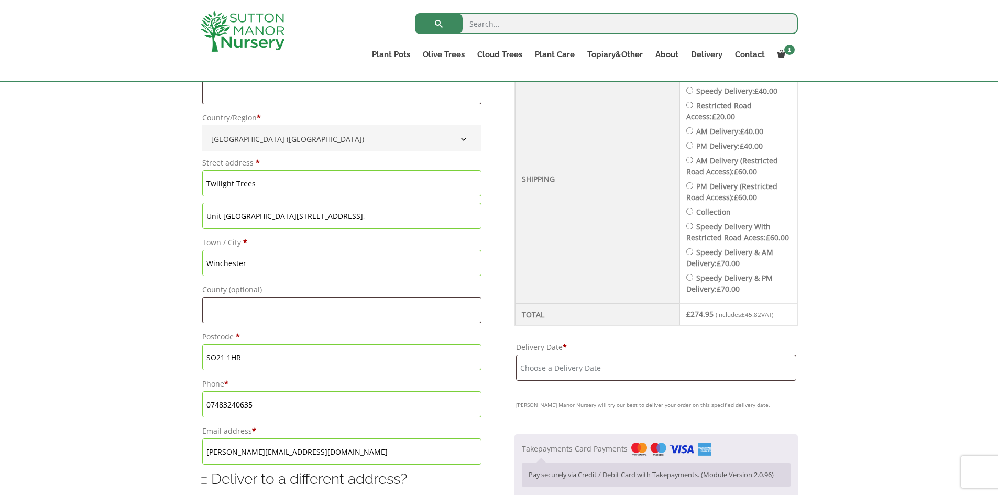
click at [579, 381] on input "Delivery Date *" at bounding box center [656, 368] width 280 height 26
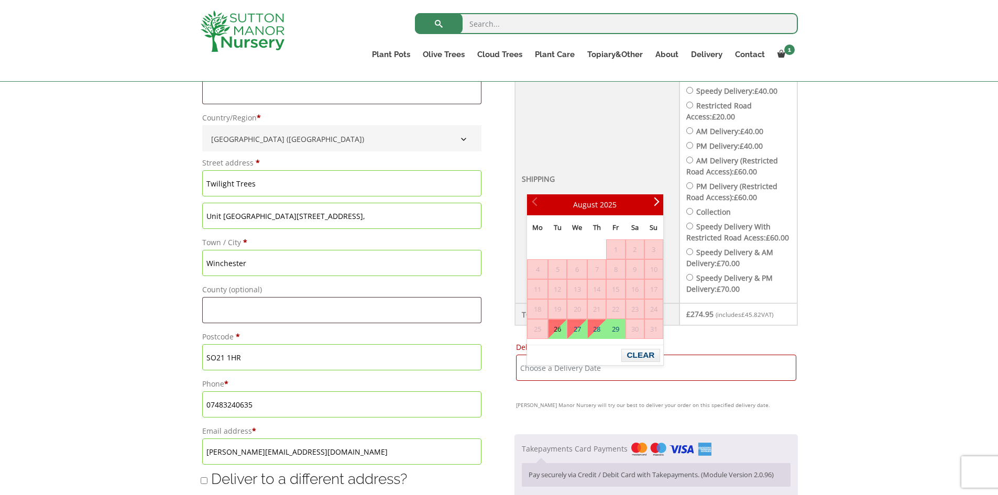
click at [558, 321] on link "26" at bounding box center [558, 329] width 18 height 19
type input "26 August, 2025"
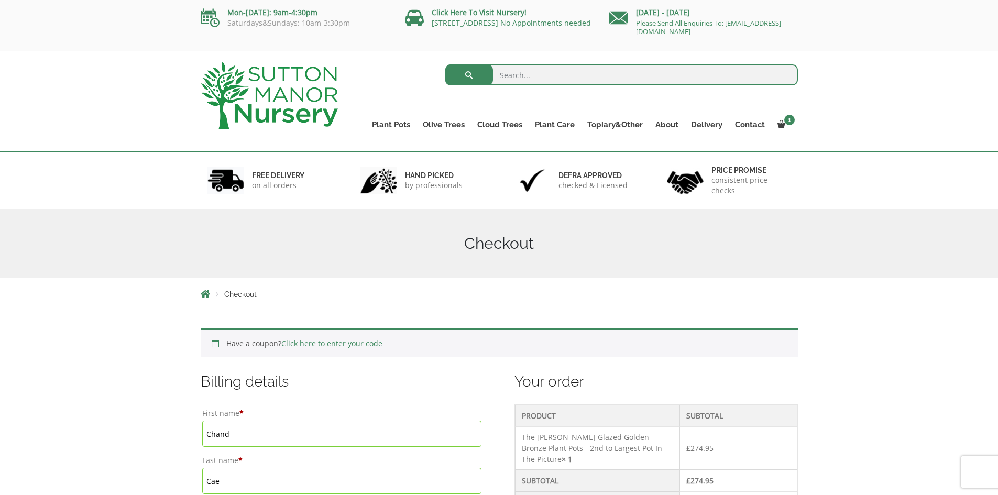
scroll to position [0, 0]
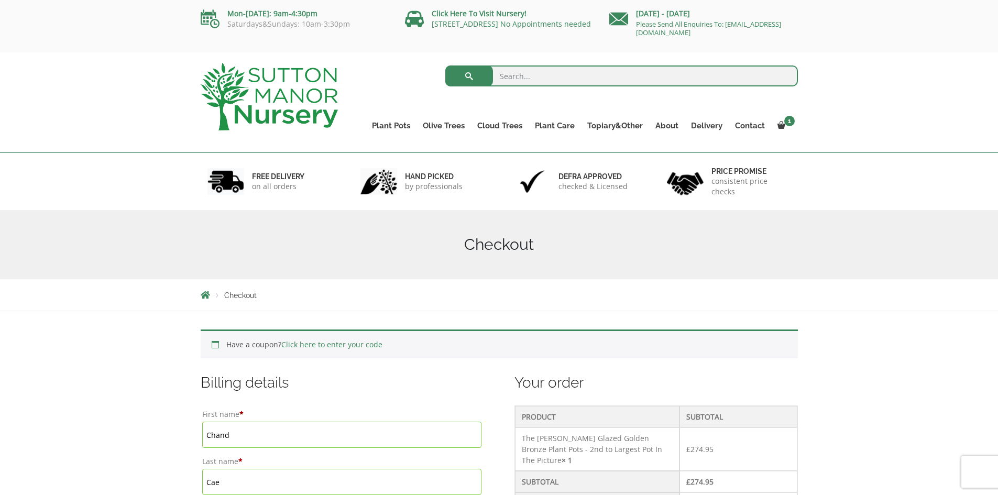
click at [528, 73] on input "search" at bounding box center [621, 75] width 353 height 21
type input "bronze plant pot"
click at [445, 65] on button "submit" at bounding box center [469, 75] width 48 height 21
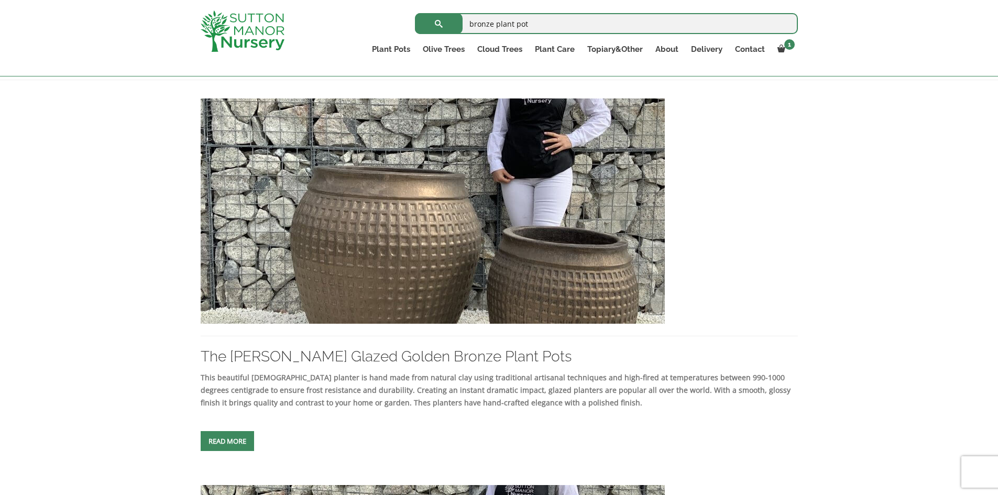
scroll to position [210, 0]
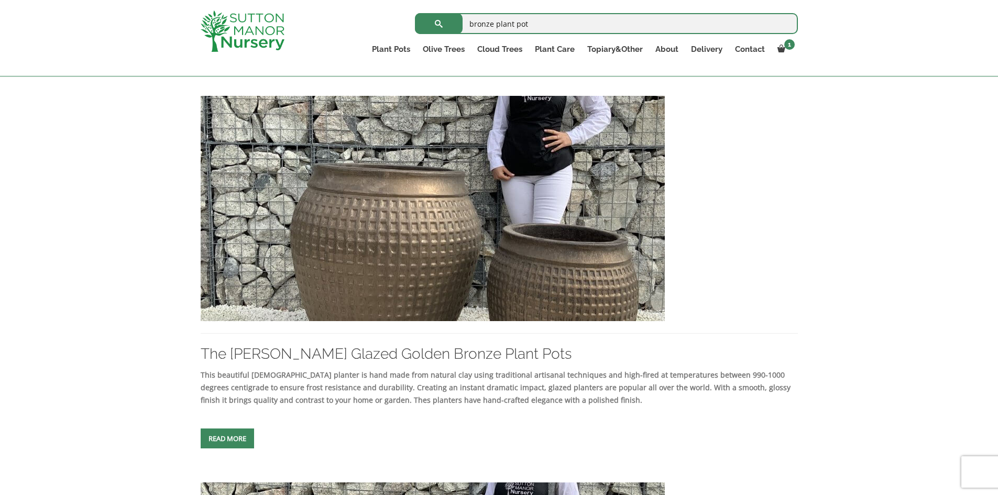
click at [436, 254] on img at bounding box center [433, 208] width 464 height 225
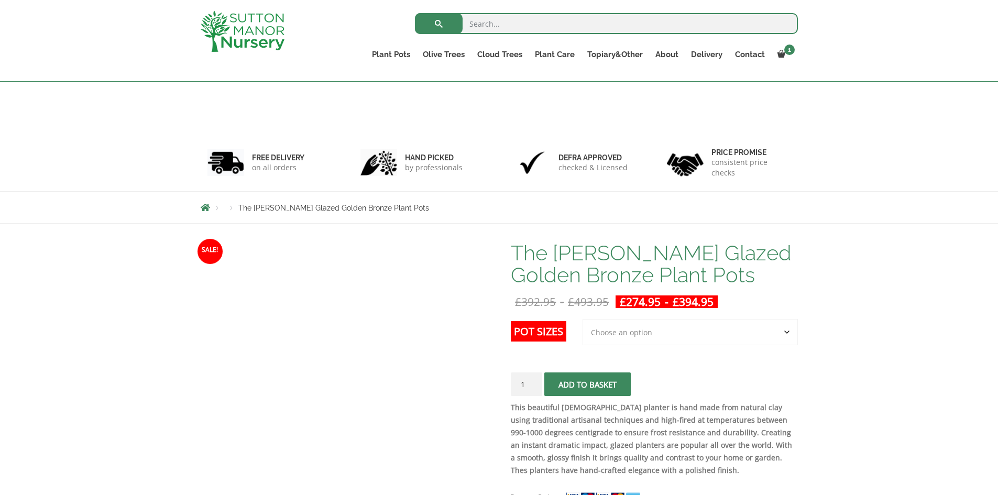
scroll to position [210, 0]
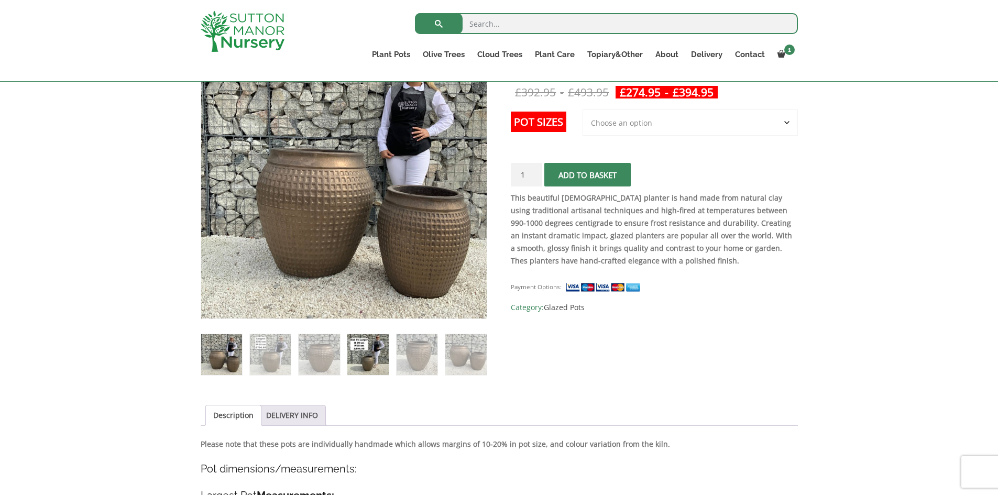
click at [372, 348] on img at bounding box center [367, 354] width 41 height 41
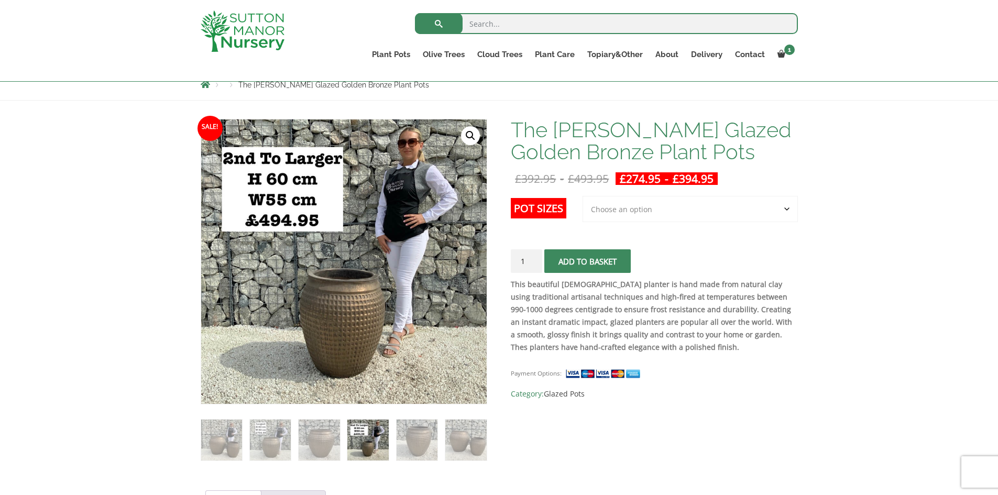
scroll to position [105, 0]
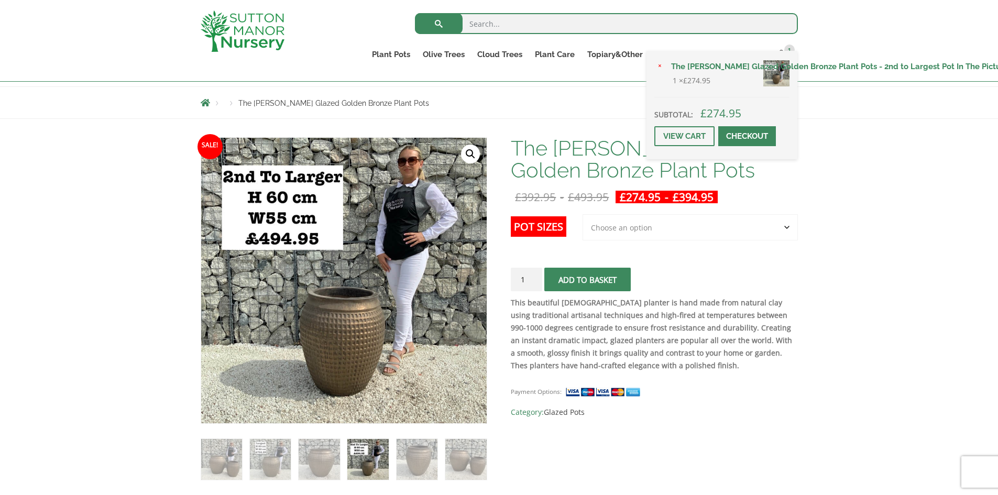
click at [782, 58] on div "× The [PERSON_NAME] Glazed Golden Bronze Plant Pots - 2nd to Largest Pot In The…" at bounding box center [722, 105] width 151 height 108
click at [692, 134] on link "View cart" at bounding box center [684, 136] width 60 height 20
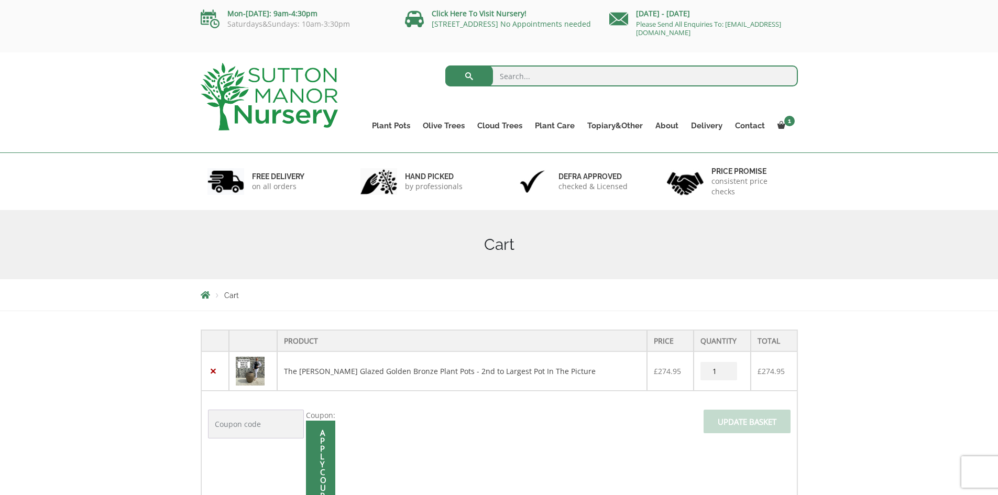
click at [523, 79] on input "search" at bounding box center [621, 75] width 353 height 21
type input "bronze plant pot"
click at [445, 65] on button "submit" at bounding box center [469, 75] width 48 height 21
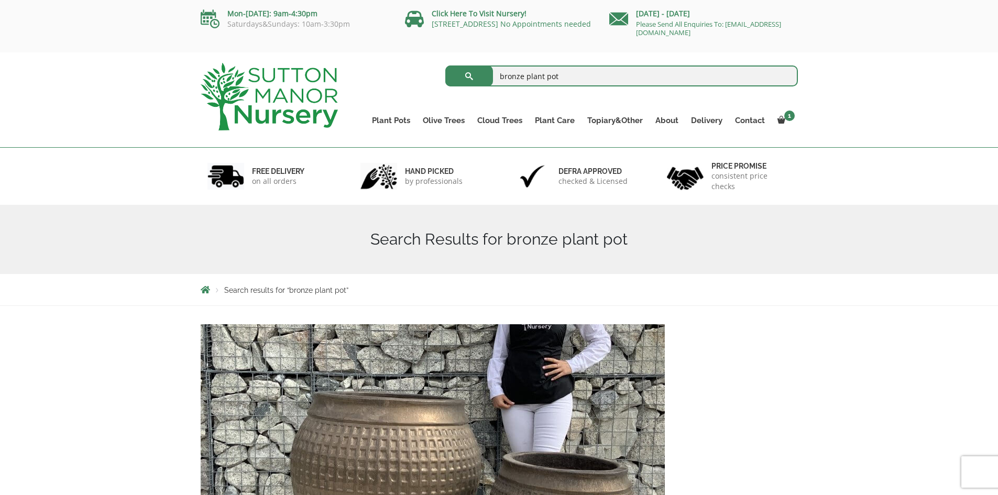
click at [411, 359] on img at bounding box center [433, 436] width 464 height 225
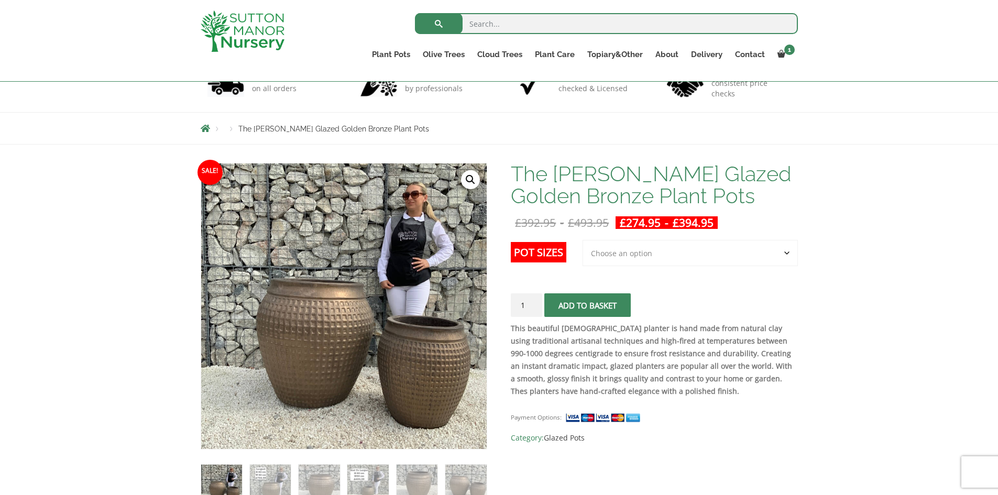
scroll to position [157, 0]
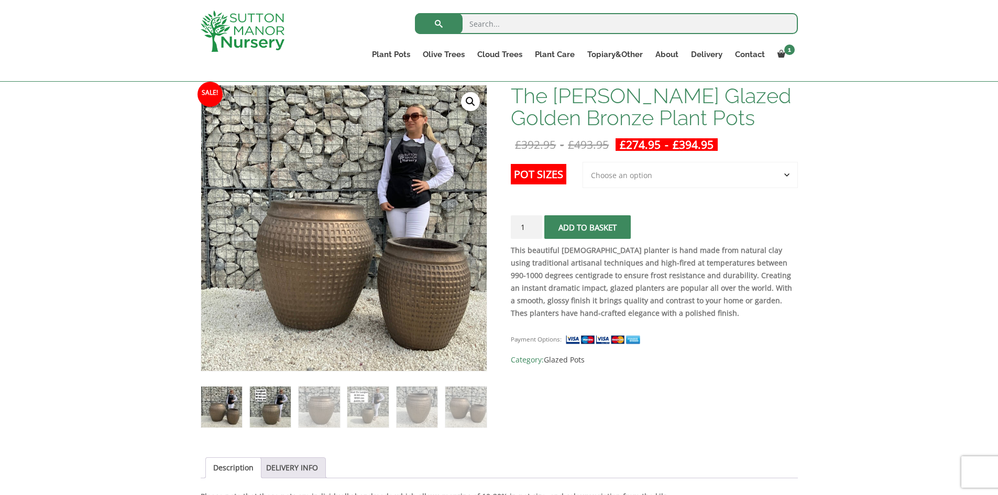
click at [277, 397] on img at bounding box center [270, 407] width 41 height 41
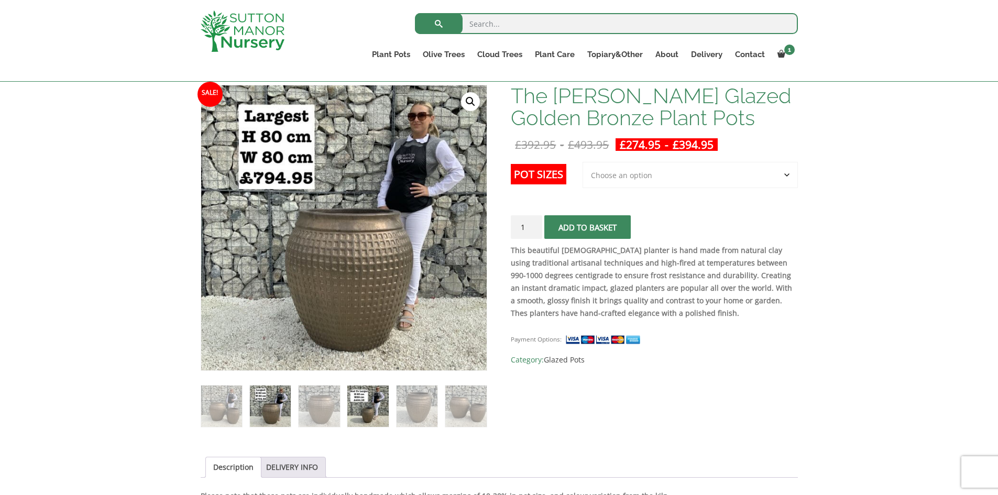
click at [373, 400] on img at bounding box center [367, 406] width 41 height 41
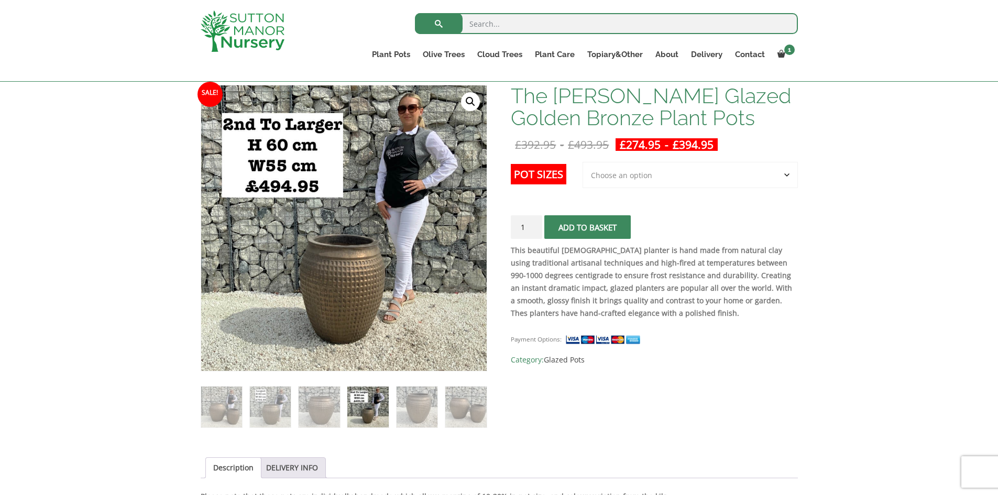
click at [730, 169] on select "Choose an option 2nd to Largest Pot In The Picture Largest pot In The Picture" at bounding box center [690, 175] width 215 height 26
click at [583, 162] on select "Choose an option 2nd to Largest Pot In The Picture Largest pot In The Picture" at bounding box center [690, 175] width 215 height 26
select select "2nd to Largest Pot In The Picture"
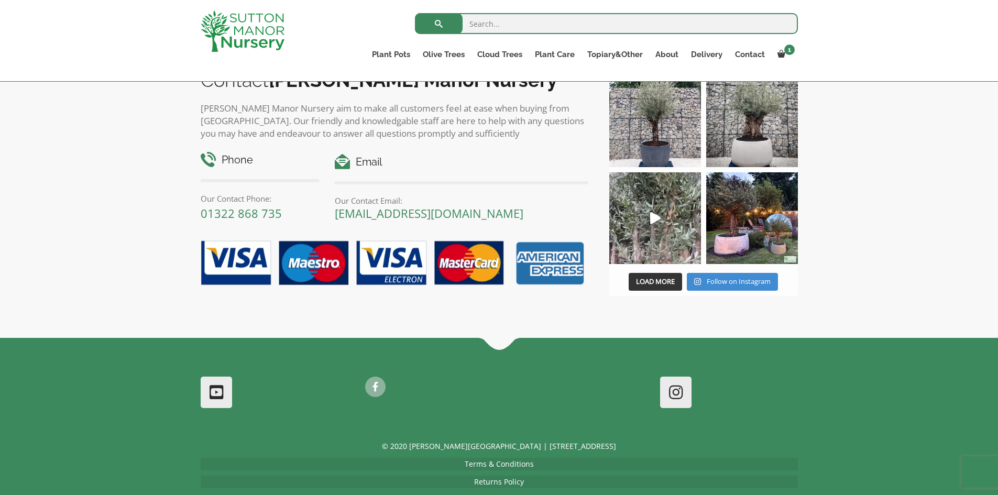
scroll to position [1336, 0]
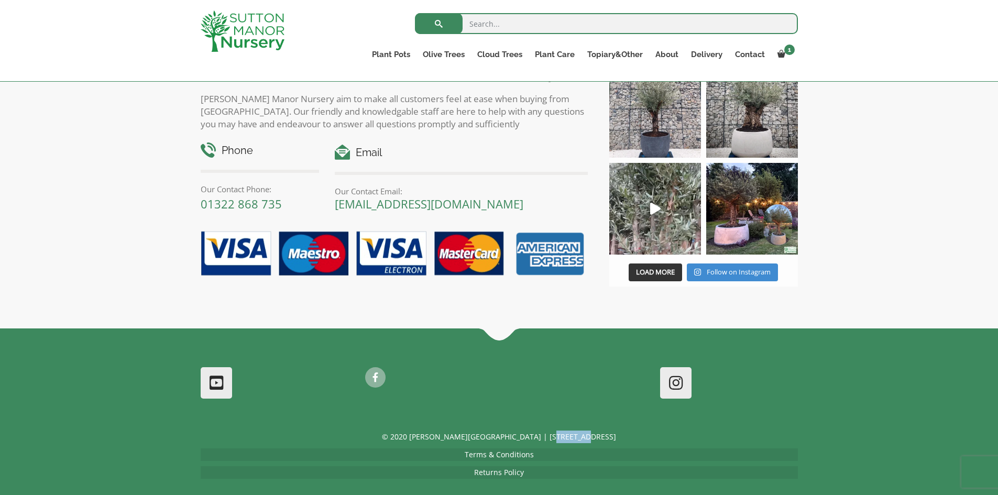
drag, startPoint x: 601, startPoint y: 428, endPoint x: 563, endPoint y: 425, distance: 38.9
click at [560, 431] on p "© 2020 [PERSON_NAME][GEOGRAPHIC_DATA] | [STREET_ADDRESS]" at bounding box center [499, 437] width 597 height 13
copy p "DA4 9HZ"
